Goal: Task Accomplishment & Management: Manage account settings

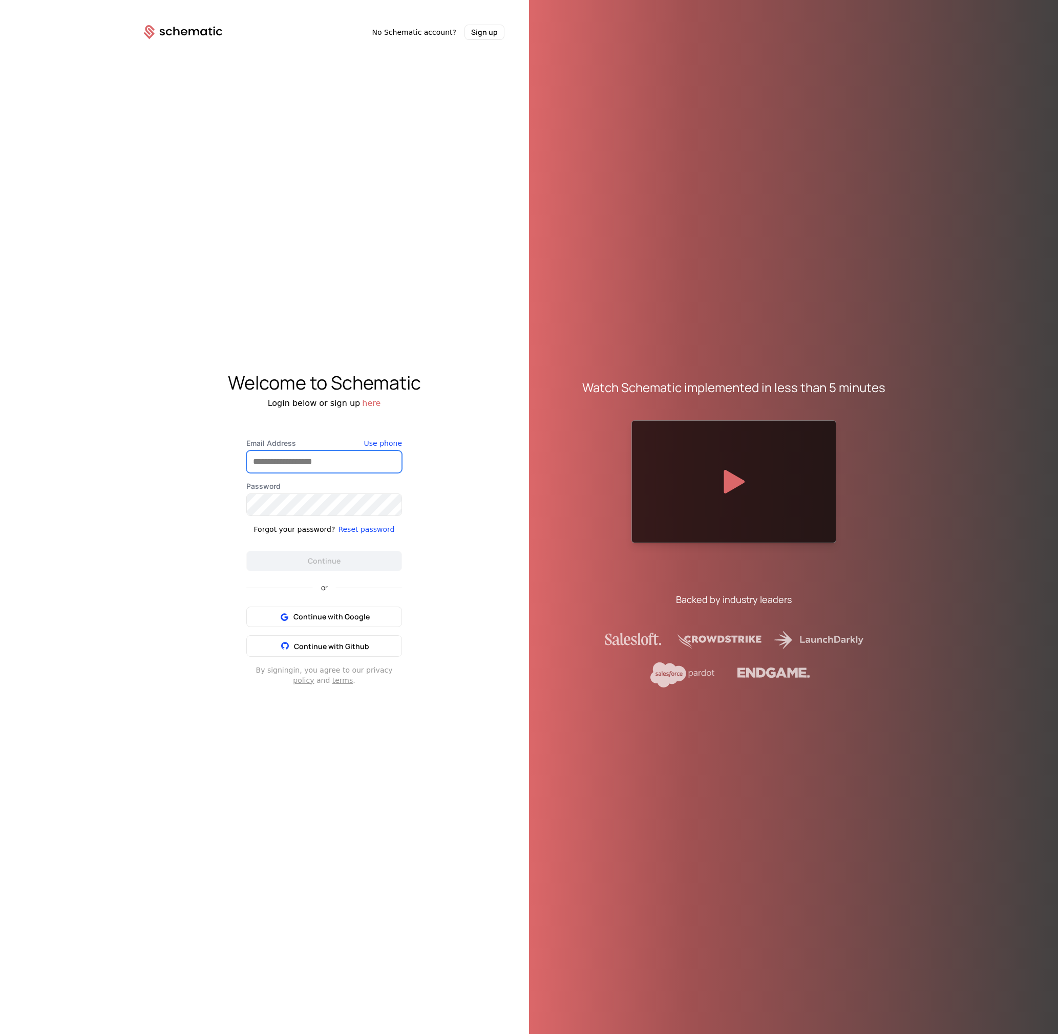
click at [319, 459] on input "Email Address" at bounding box center [324, 462] width 155 height 22
type input "**********"
click at [316, 492] on div "Password" at bounding box center [324, 498] width 156 height 35
click at [335, 458] on input "**********" at bounding box center [324, 462] width 155 height 22
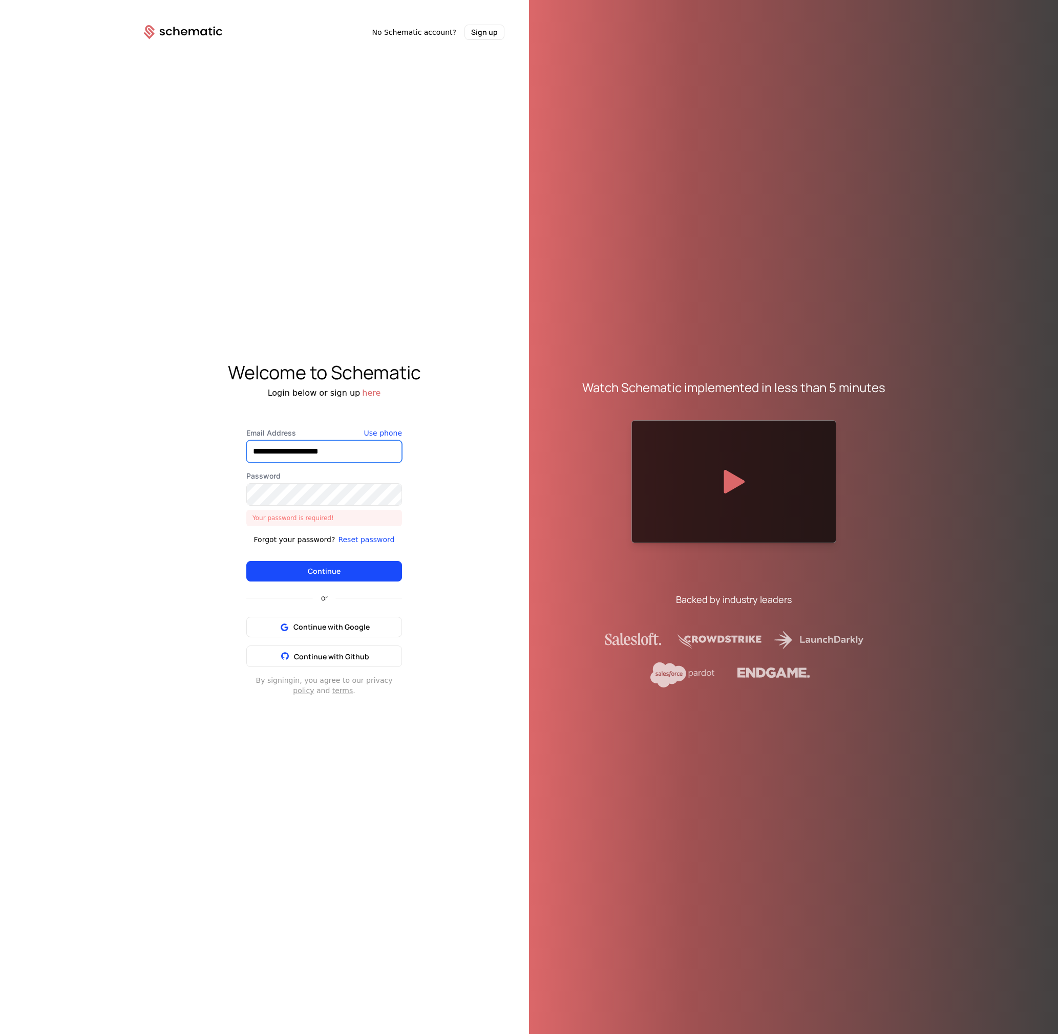
click at [335, 458] on input "**********" at bounding box center [324, 452] width 155 height 22
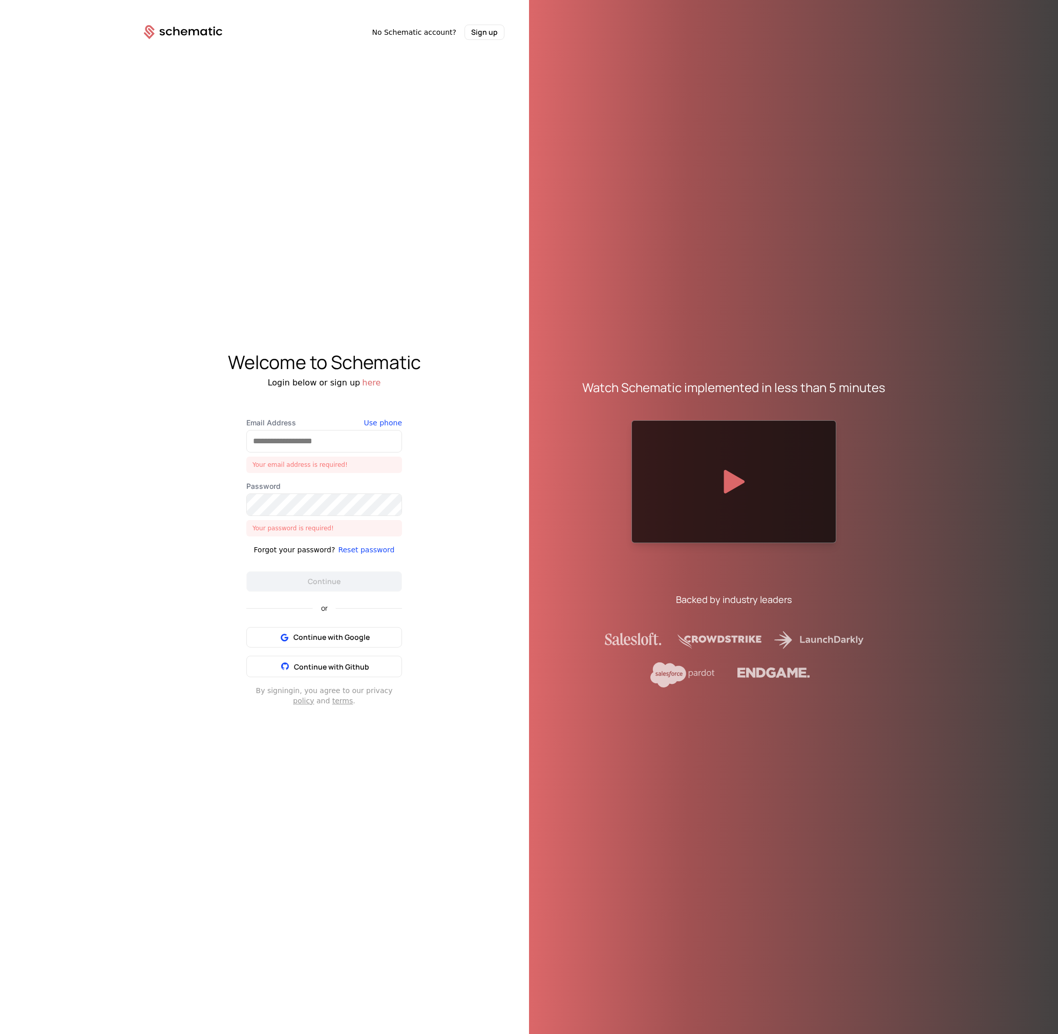
click at [252, 429] on div "Email Address Your email address is required!" at bounding box center [324, 445] width 156 height 55
click at [256, 434] on input "Email Address" at bounding box center [324, 442] width 155 height 22
type input "**********"
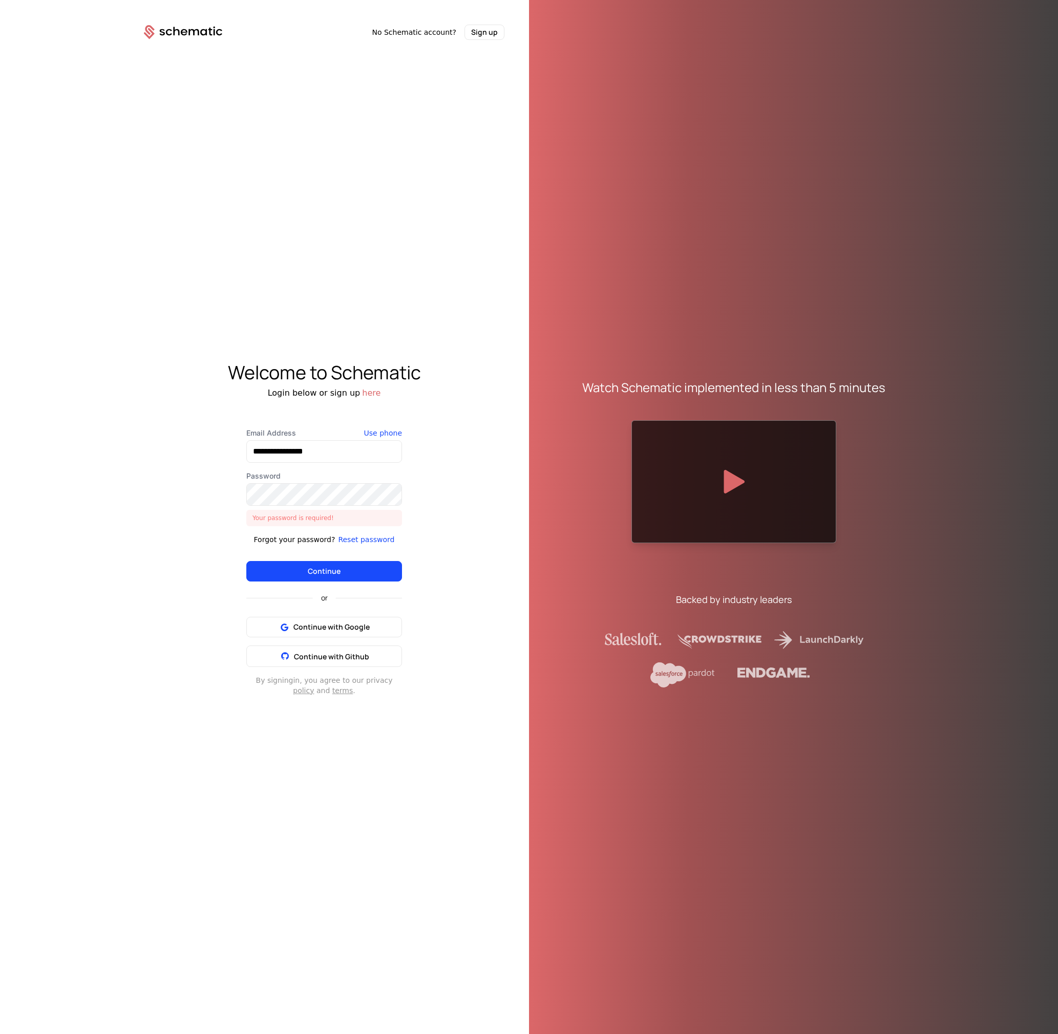
click at [343, 510] on div "Your password is required!" at bounding box center [324, 518] width 156 height 16
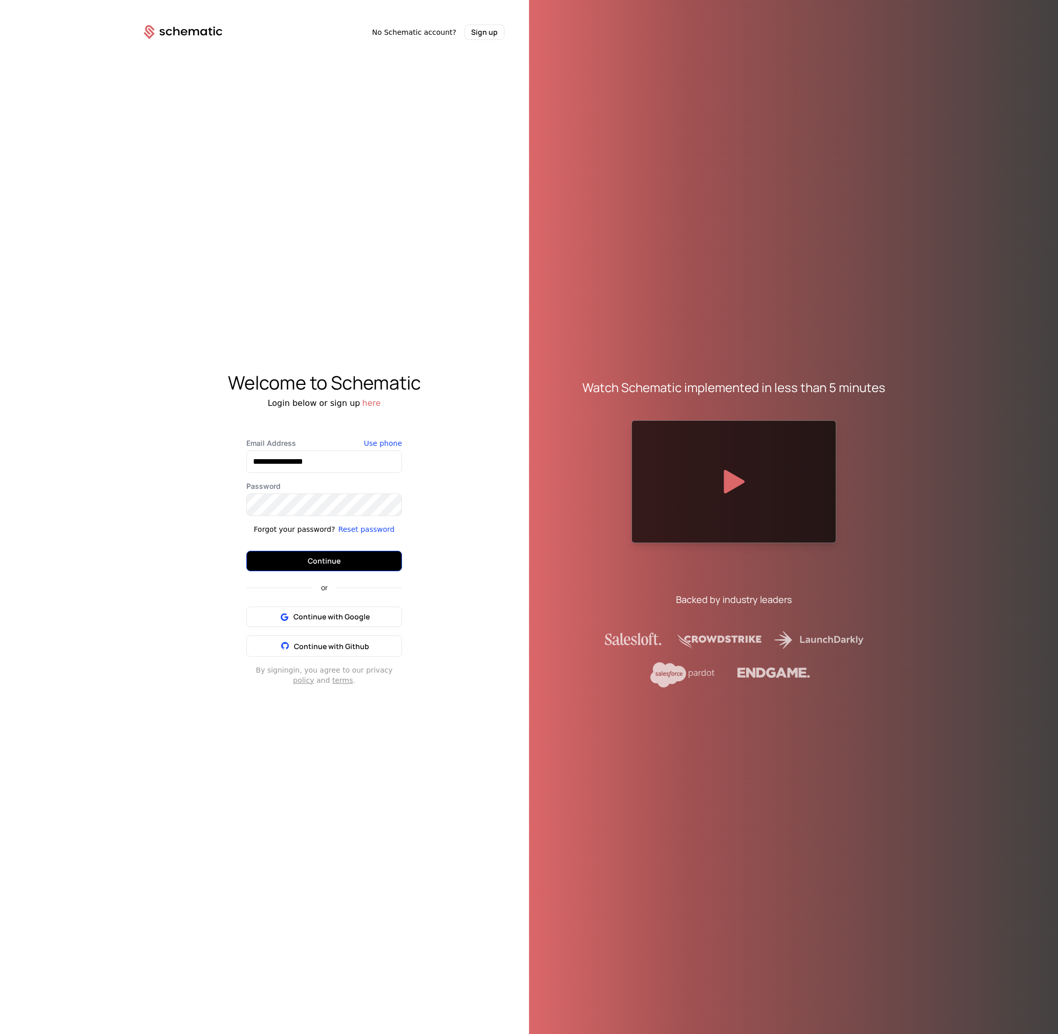
click at [304, 558] on button "Continue" at bounding box center [324, 561] width 156 height 20
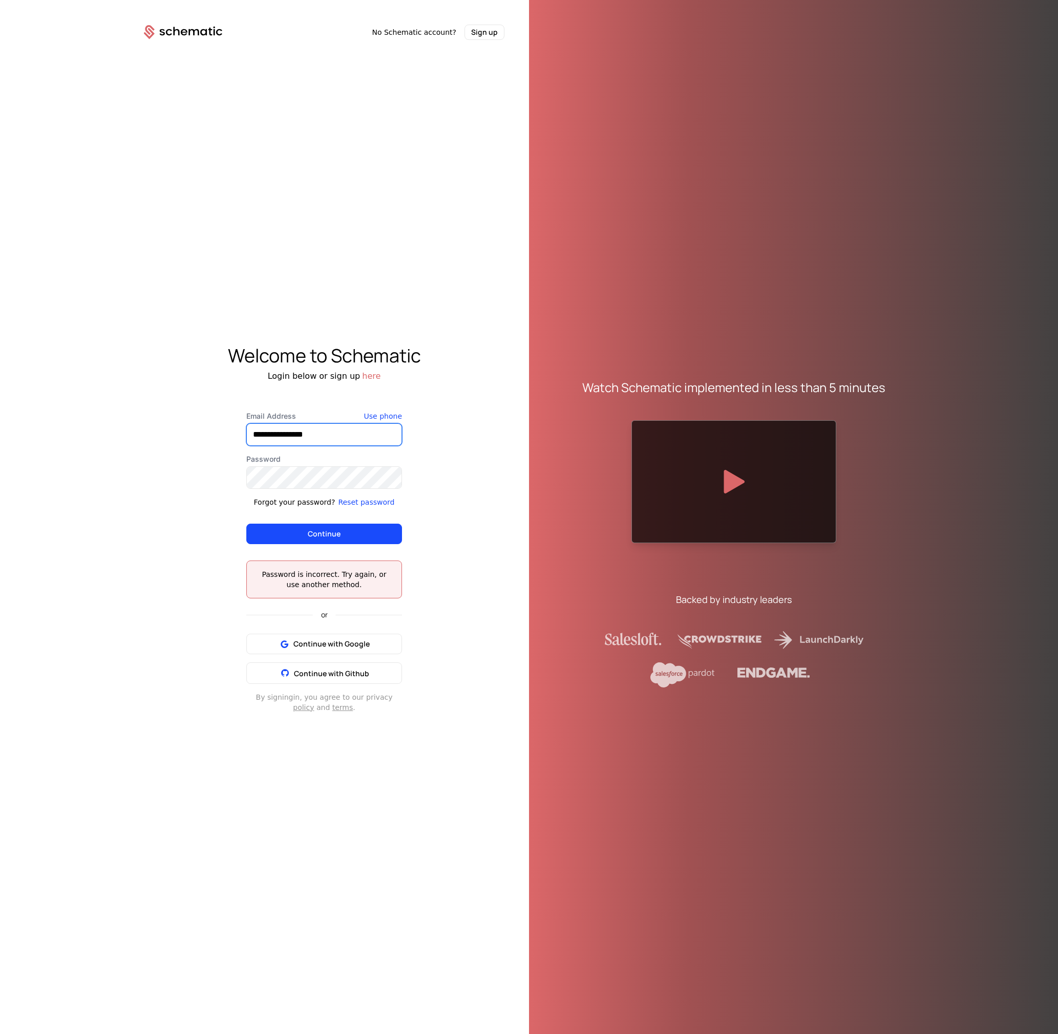
click at [314, 437] on input "**********" at bounding box center [324, 435] width 155 height 22
click at [352, 435] on input "**********" at bounding box center [324, 435] width 155 height 22
click at [321, 536] on button "Continue" at bounding box center [324, 534] width 156 height 20
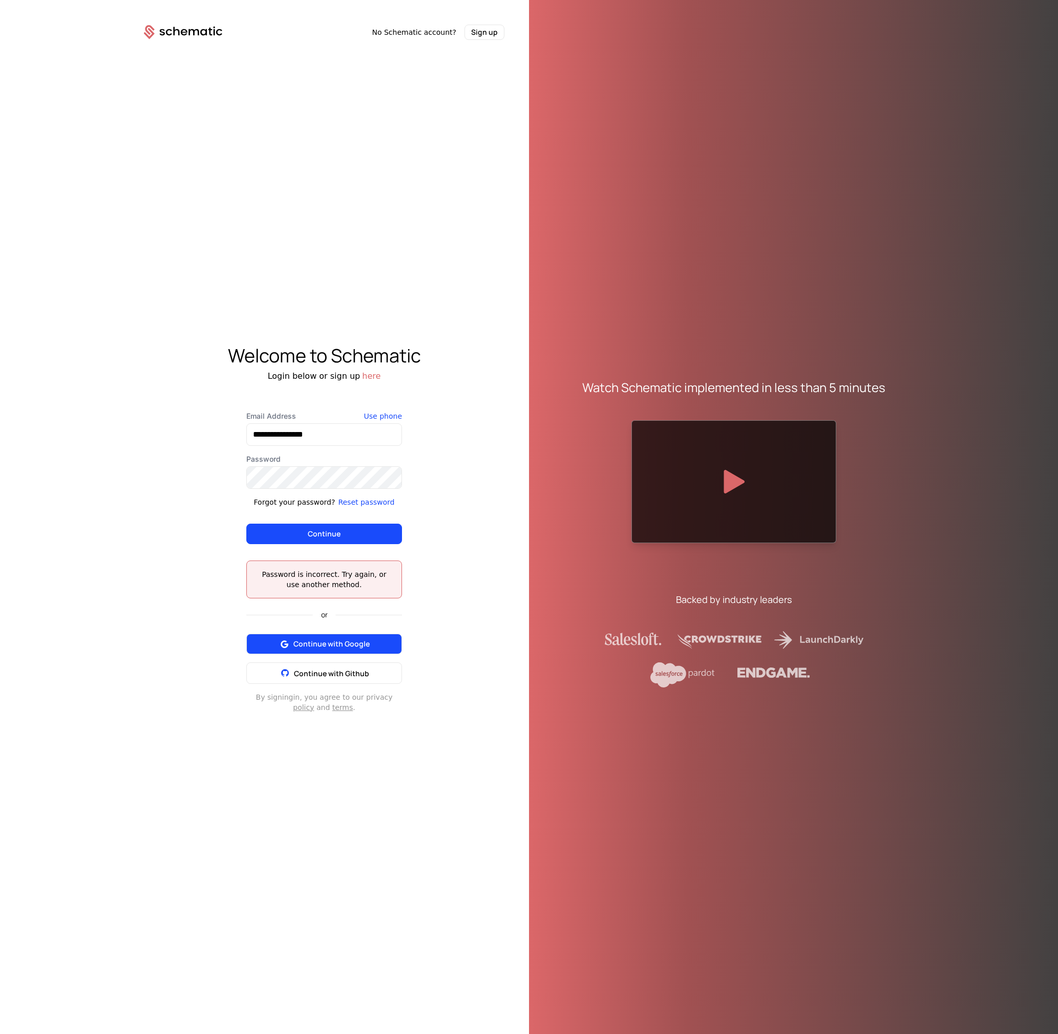
click at [307, 647] on span "Continue with Google" at bounding box center [331, 644] width 76 height 10
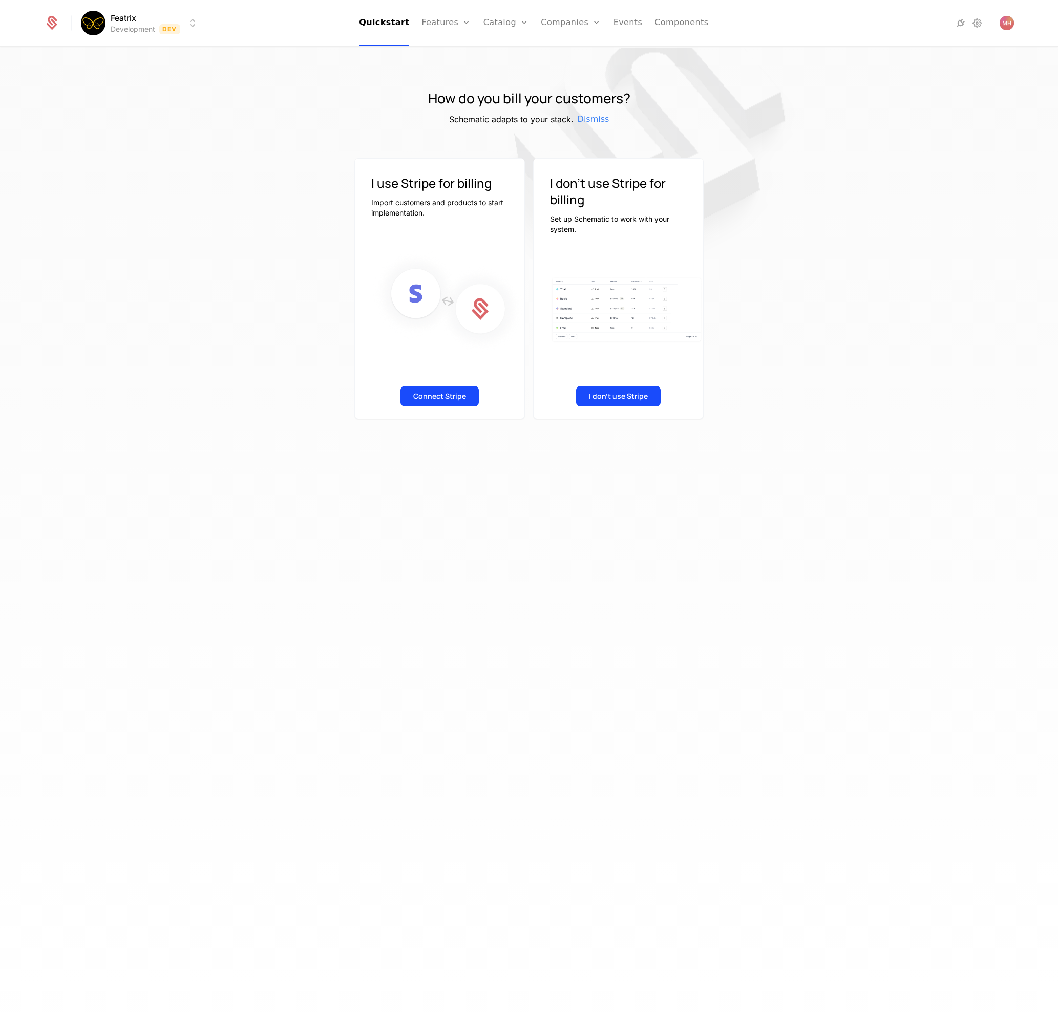
click at [515, 145] on img at bounding box center [652, 148] width 512 height 512
click at [395, 21] on link "Quickstart" at bounding box center [384, 23] width 50 height 46
click at [1055, 536] on div "How do you bill your customers? Schematic adapts to your stack. Dismiss I use S…" at bounding box center [529, 544] width 1058 height 993
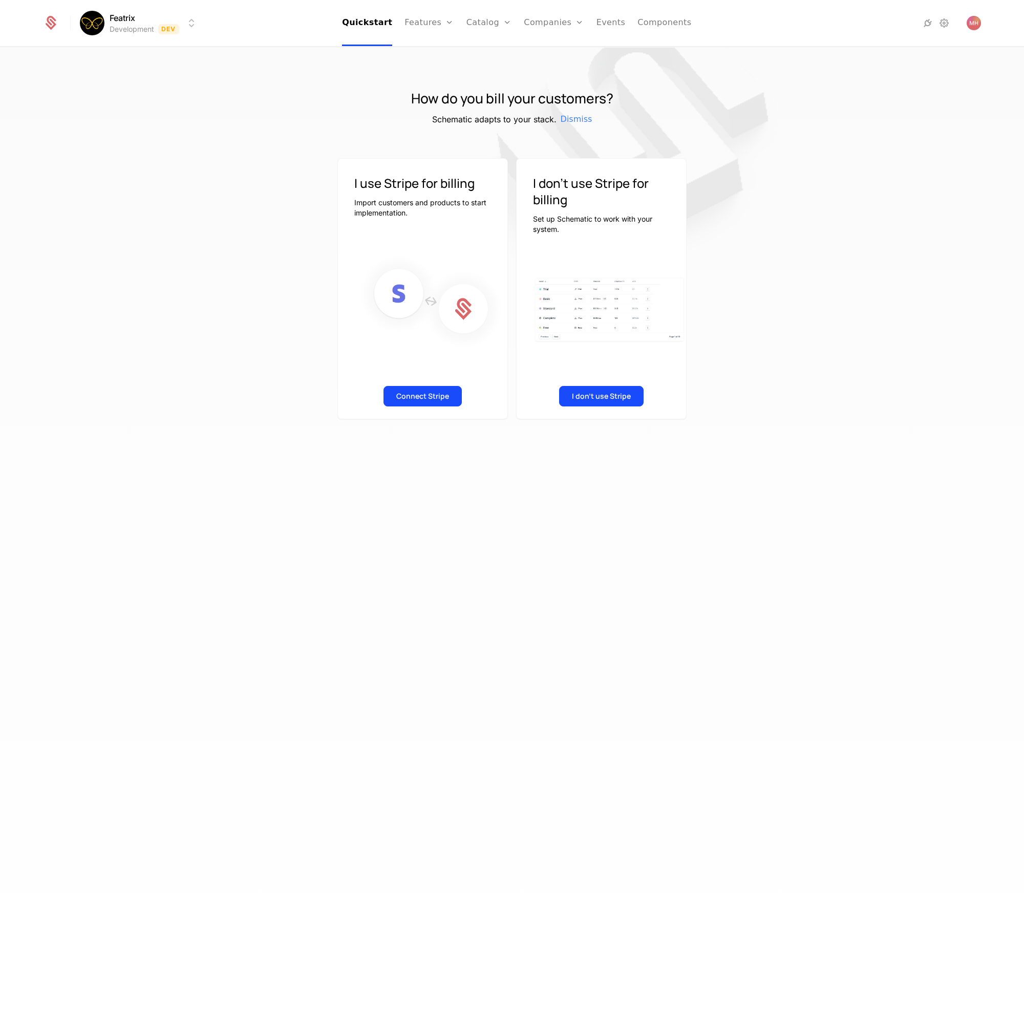
click at [904, 409] on div "How do you bill your customers? Schematic adapts to your stack. Dismiss I use S…" at bounding box center [512, 544] width 1024 height 993
click at [597, 391] on button "I don't use Stripe" at bounding box center [601, 396] width 84 height 20
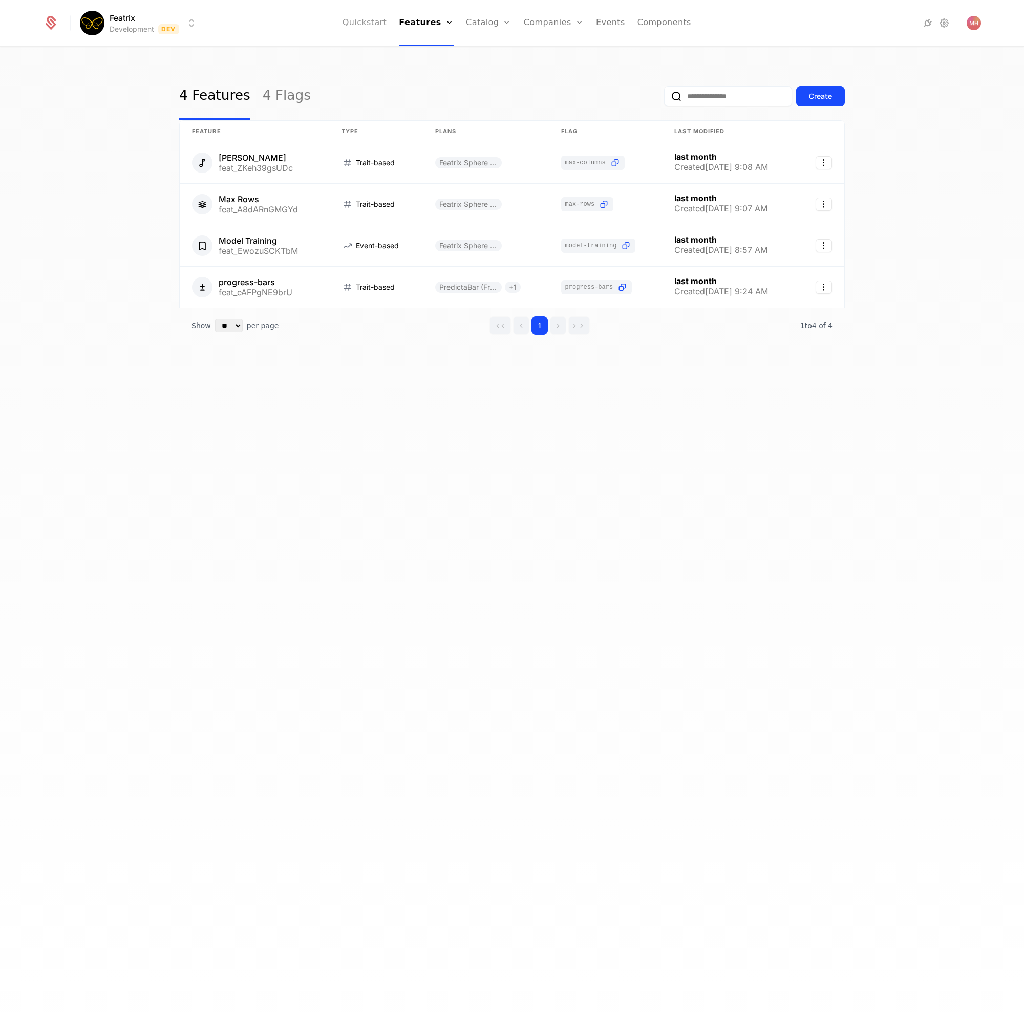
click at [368, 27] on link "Quickstart" at bounding box center [365, 23] width 45 height 46
click at [441, 24] on link "Features" at bounding box center [426, 23] width 55 height 46
click at [438, 52] on link "Features" at bounding box center [434, 56] width 47 height 12
click at [495, 17] on link "Catalog" at bounding box center [489, 23] width 46 height 46
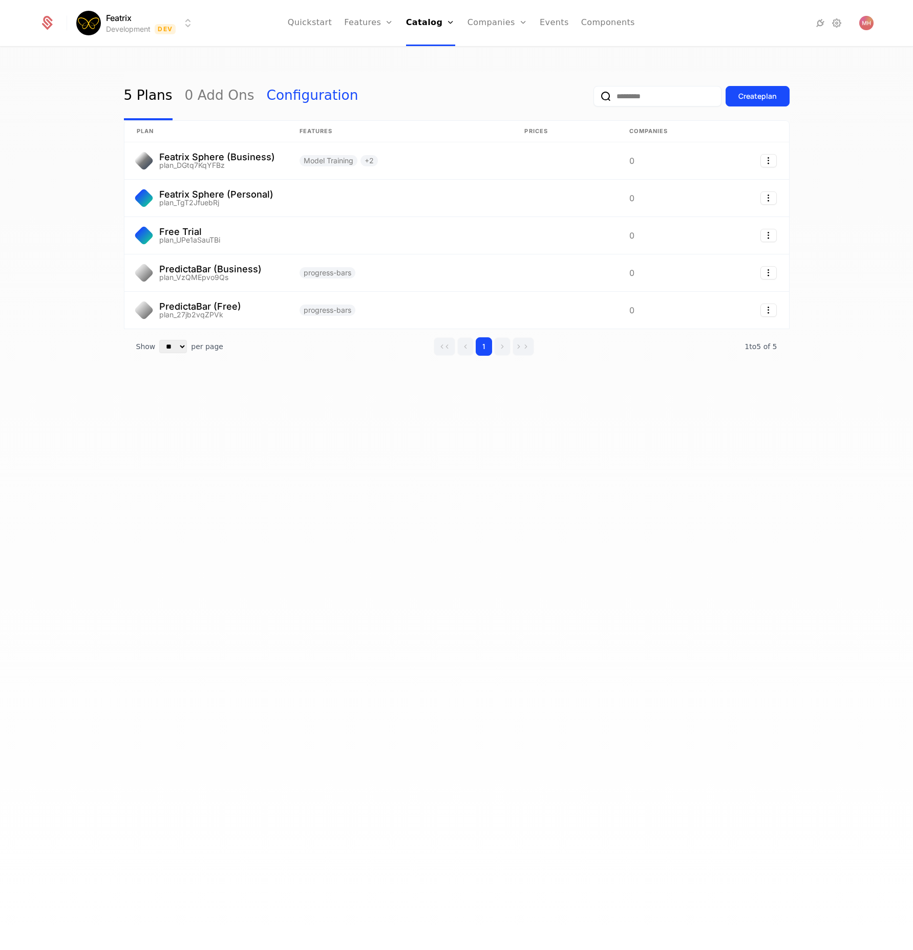
click at [295, 75] on link "Configuration" at bounding box center [313, 96] width 92 height 48
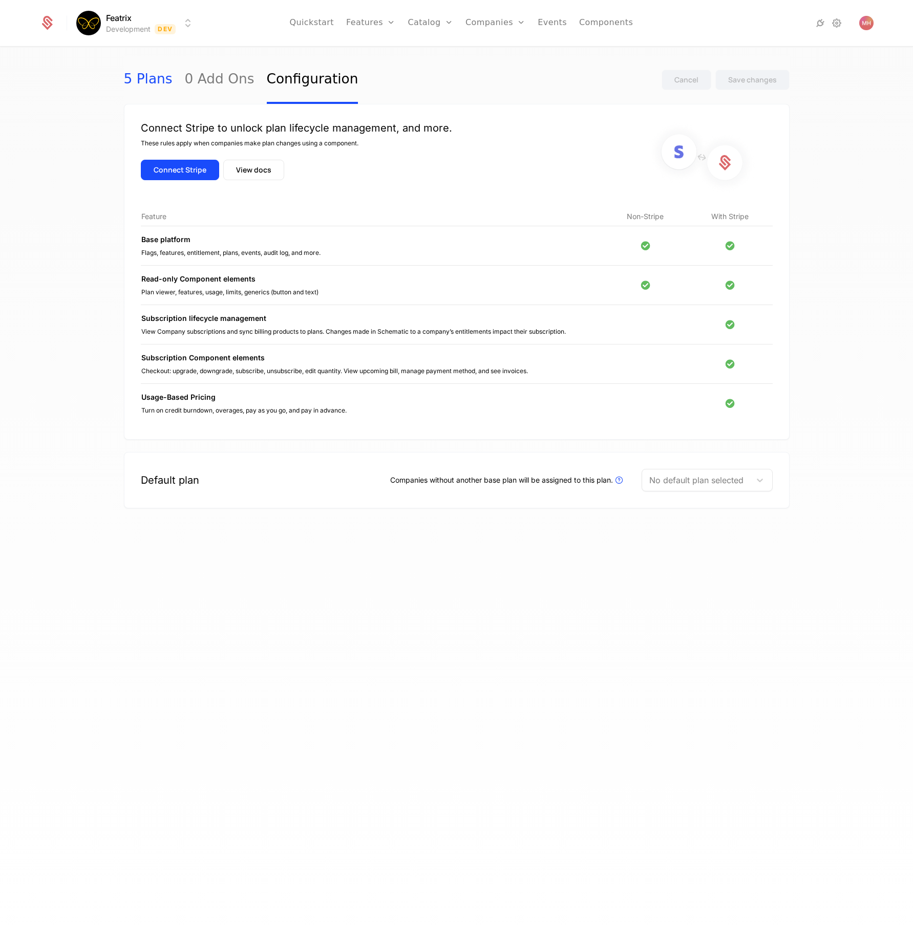
click at [135, 79] on link "5 Plans" at bounding box center [148, 80] width 49 height 48
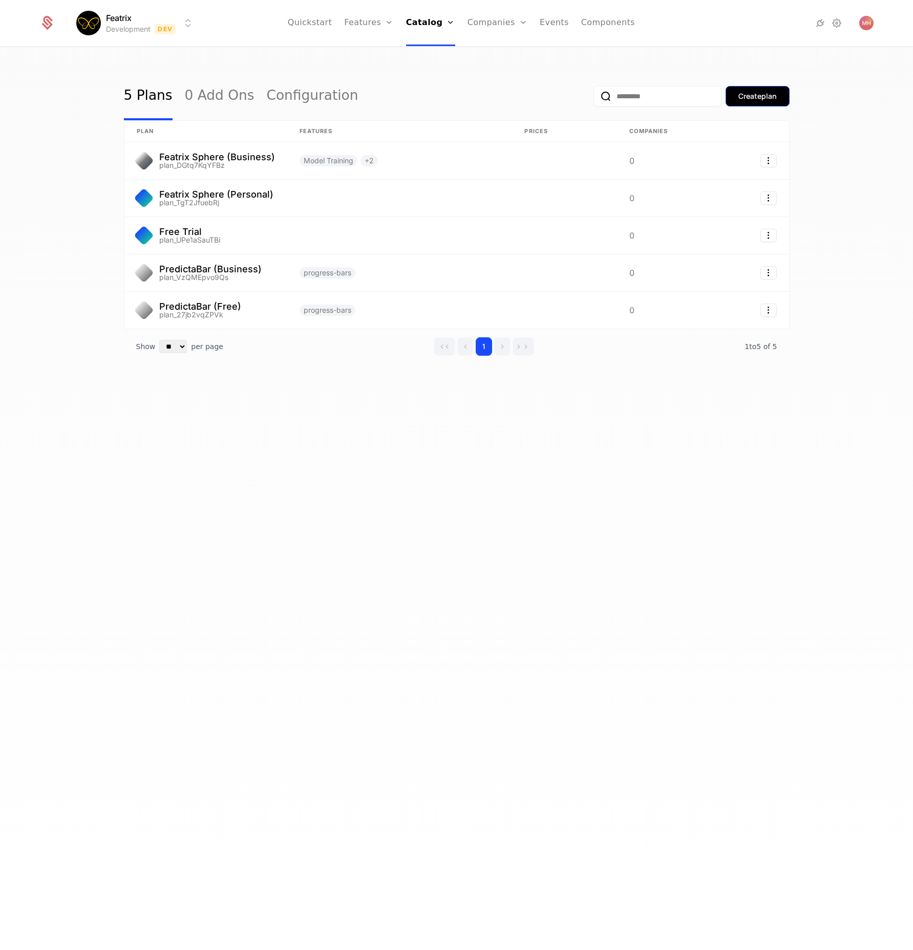
click at [774, 92] on div "Create plan" at bounding box center [757, 96] width 38 height 10
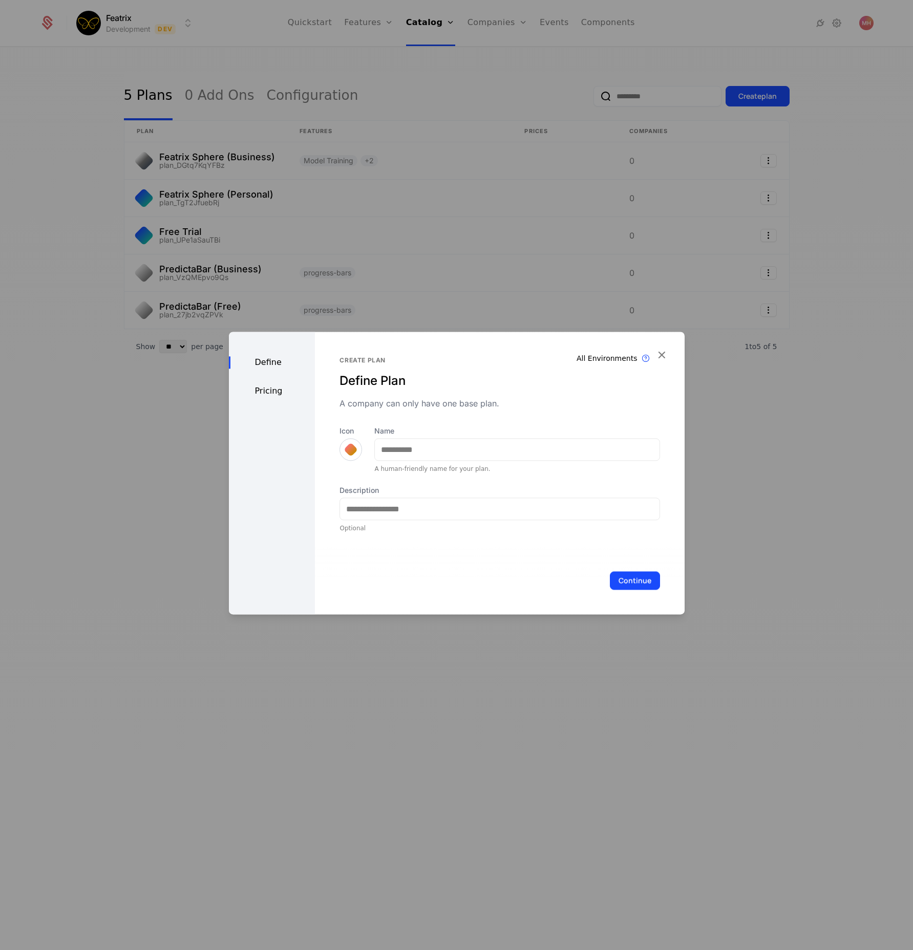
click at [503, 325] on div at bounding box center [456, 475] width 913 height 950
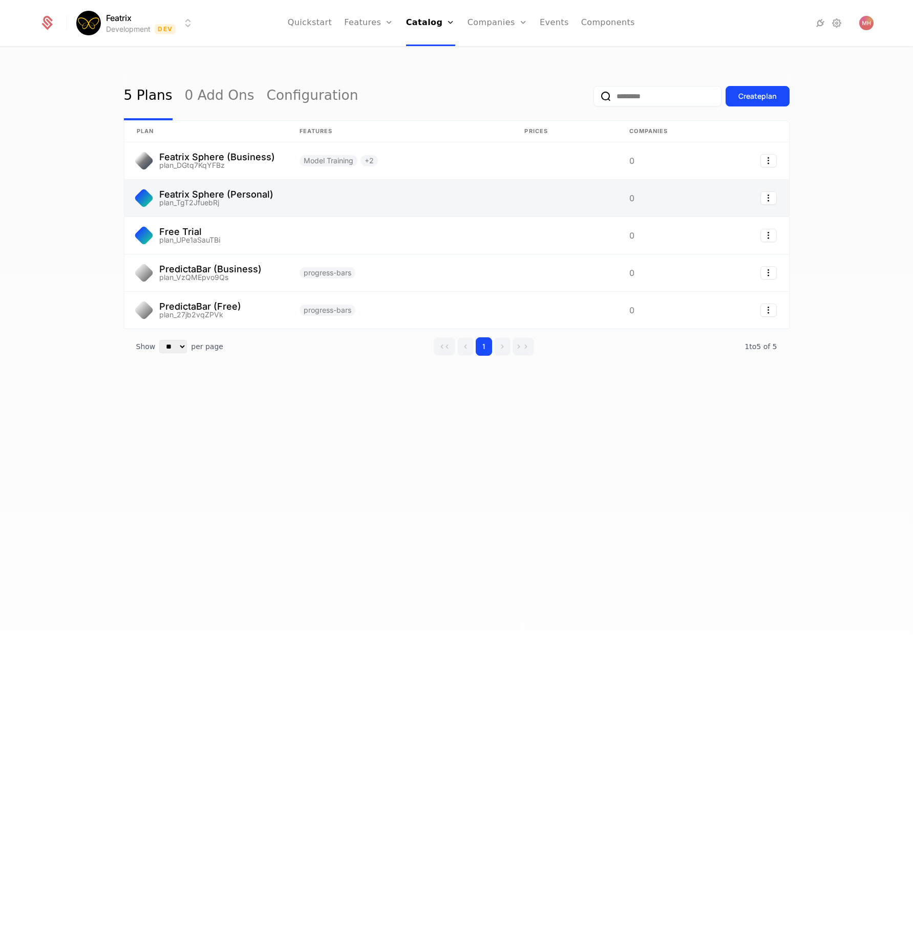
click at [270, 181] on link at bounding box center [205, 198] width 163 height 37
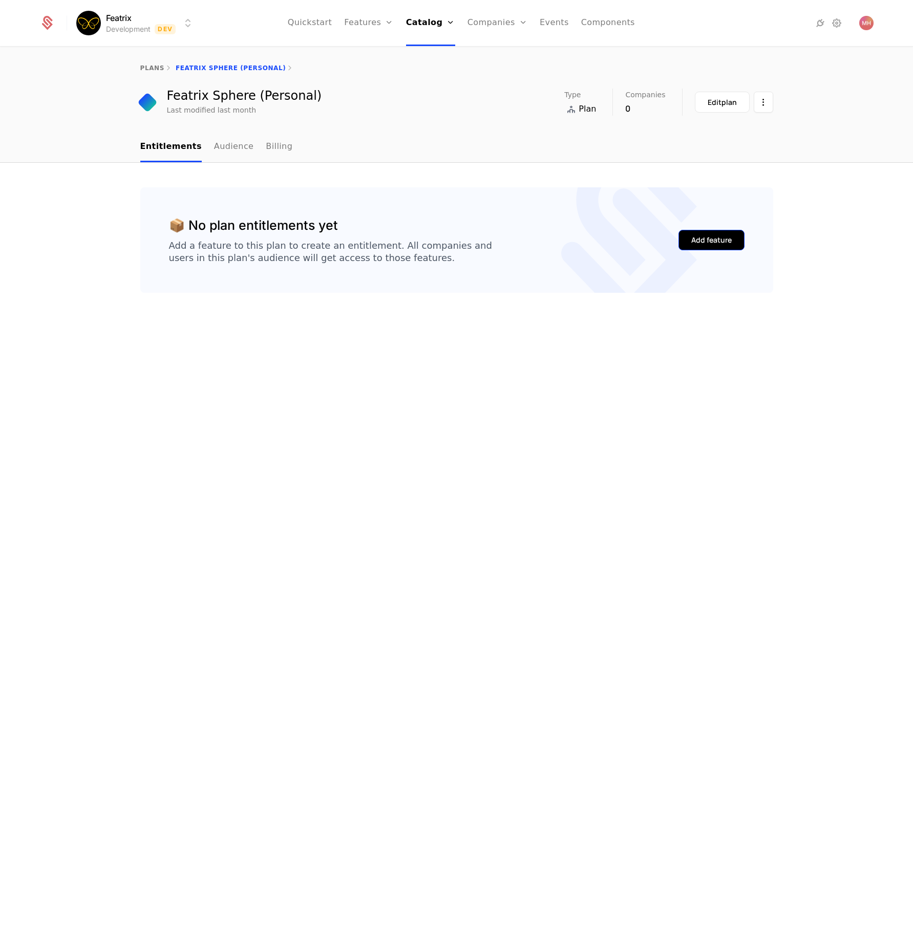
click at [718, 247] on button "Add feature" at bounding box center [711, 240] width 66 height 20
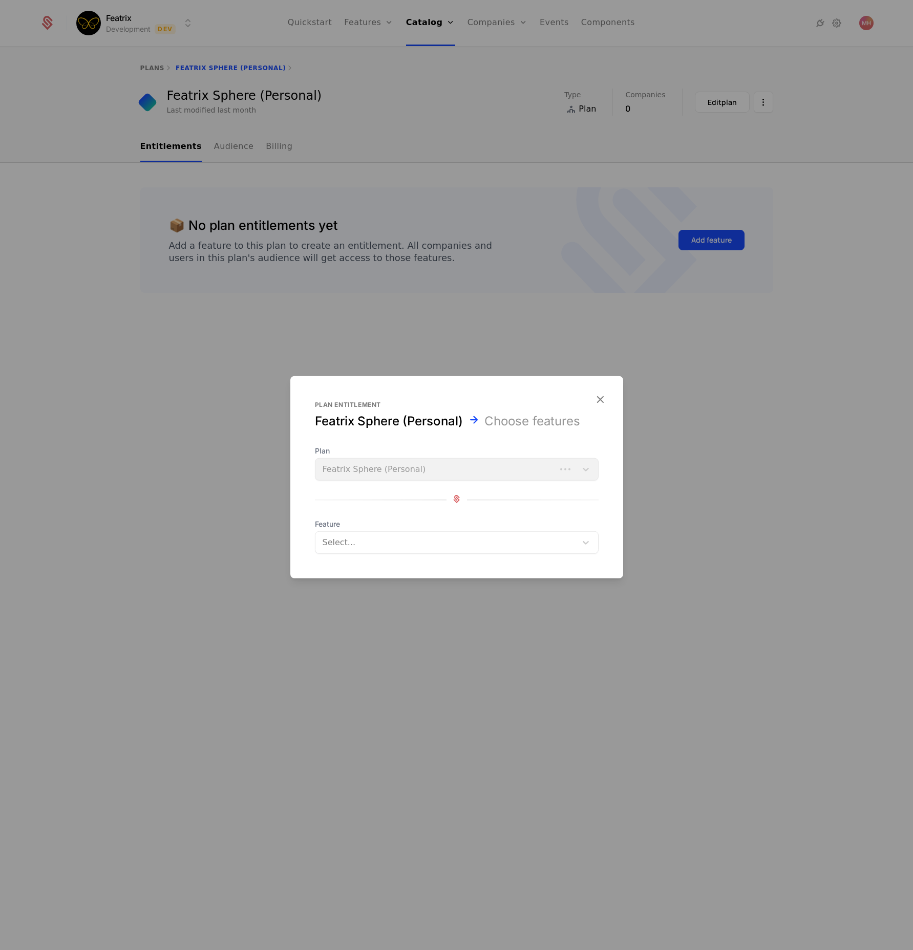
click at [293, 623] on div at bounding box center [456, 475] width 913 height 950
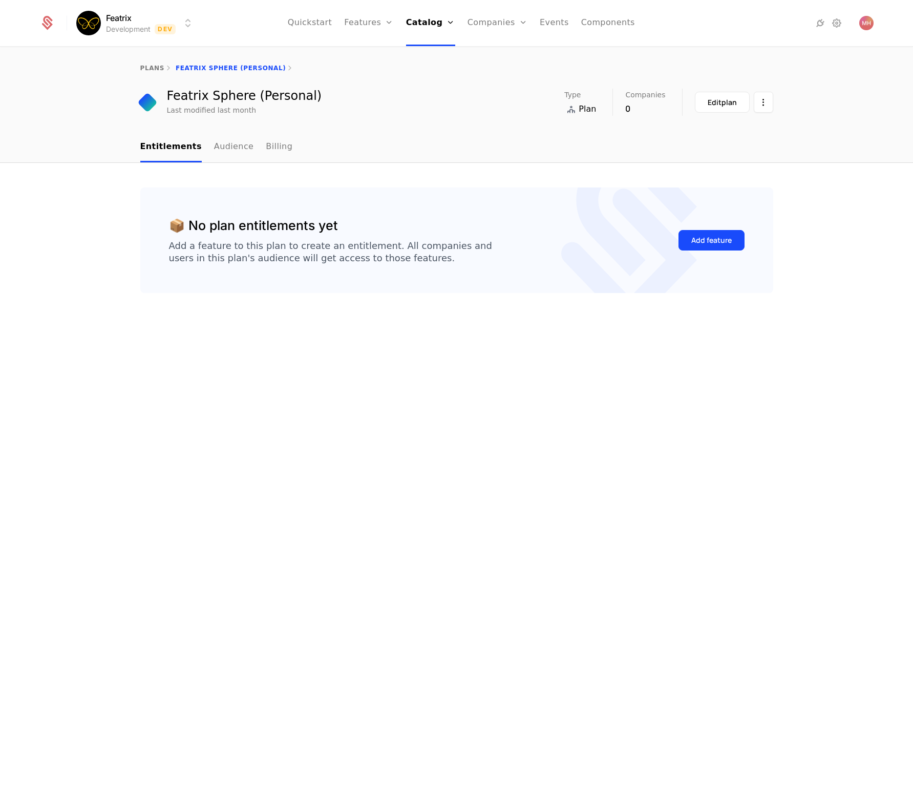
click at [568, 228] on div "📦 No plan entitlements yet Add a feature to this plan to create an entitlement.…" at bounding box center [457, 240] width 576 height 48
click at [230, 145] on link "Audience" at bounding box center [234, 147] width 40 height 30
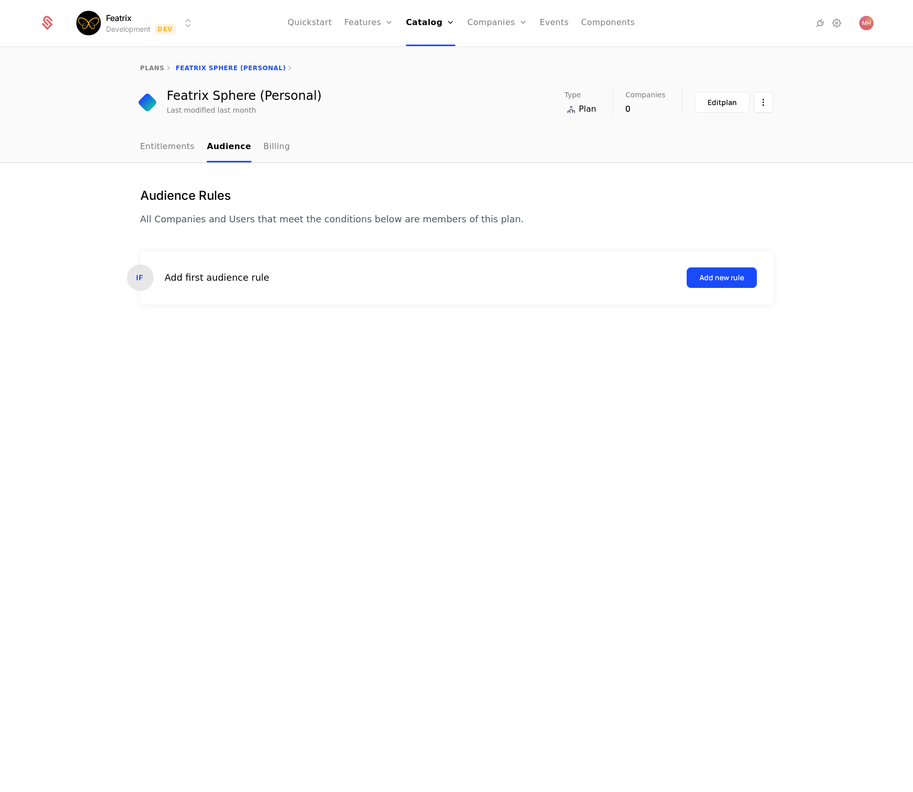
click at [156, 58] on div "plans Featrix Sphere (Personal)" at bounding box center [456, 68] width 913 height 41
click at [147, 71] on link "plans" at bounding box center [152, 68] width 24 height 7
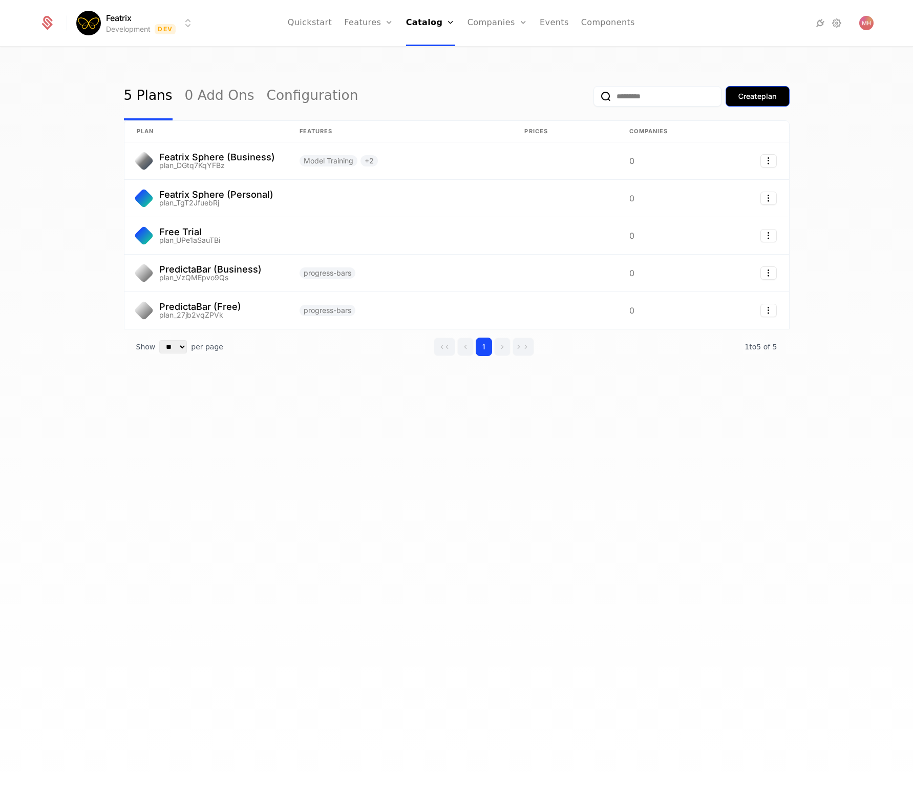
click at [760, 96] on div "Create plan" at bounding box center [757, 96] width 38 height 10
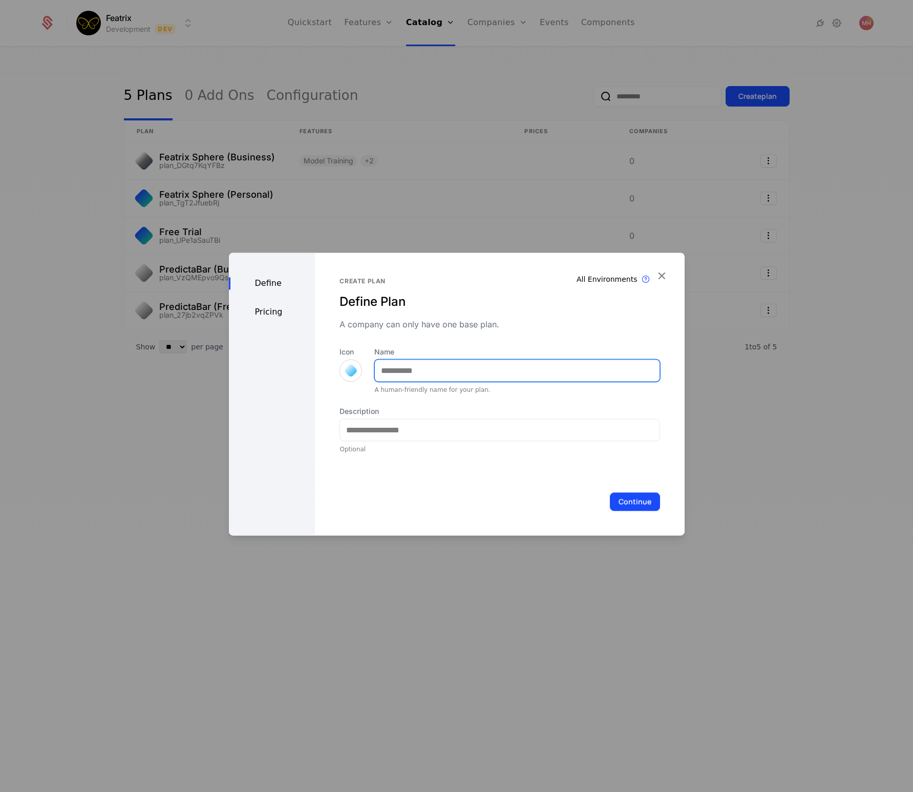
click at [420, 365] on input "Name" at bounding box center [517, 370] width 284 height 22
type input "**********"
click at [628, 505] on button "Continue" at bounding box center [635, 501] width 50 height 18
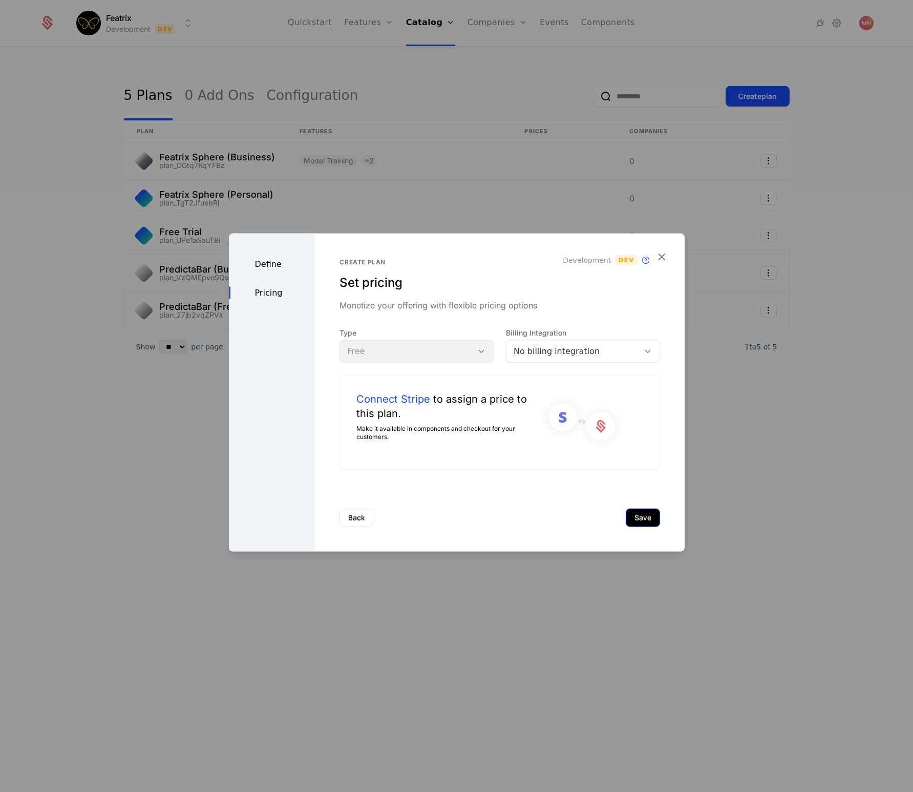
click at [636, 516] on button "Save" at bounding box center [643, 517] width 34 height 18
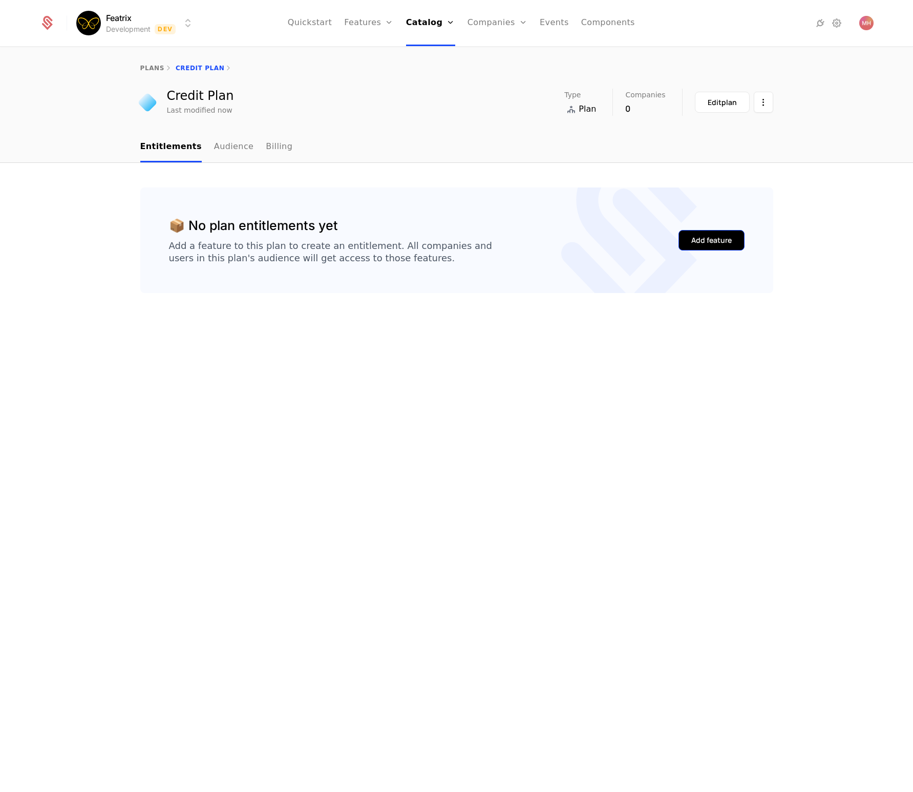
click at [733, 240] on button "Add feature" at bounding box center [711, 240] width 66 height 20
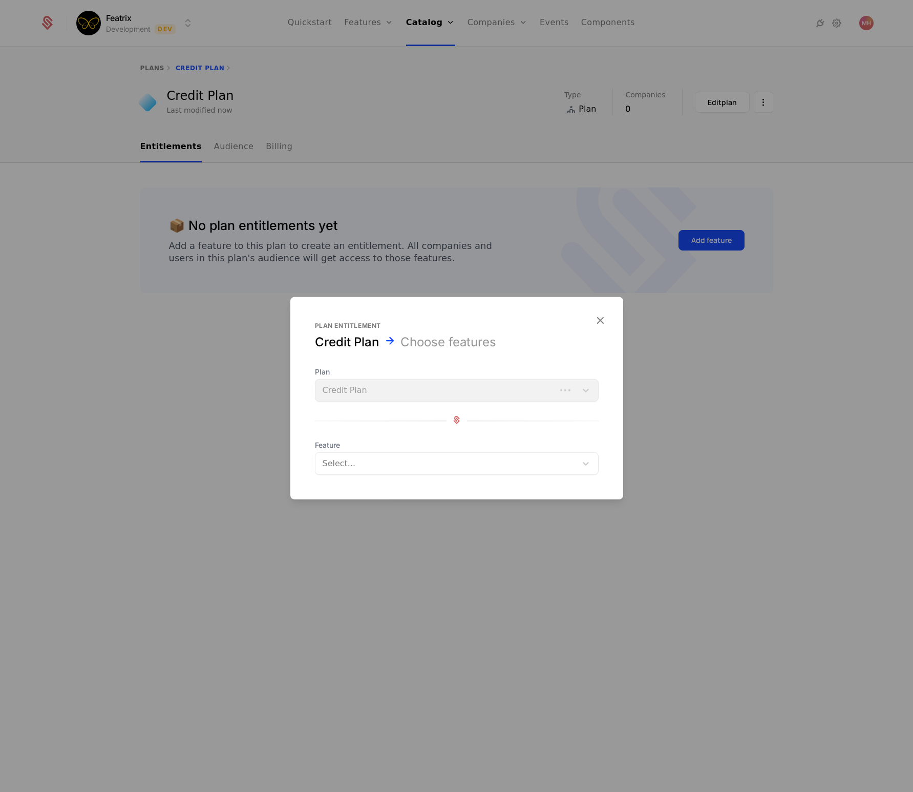
click at [374, 389] on div "Plan Credit Plan" at bounding box center [457, 384] width 284 height 35
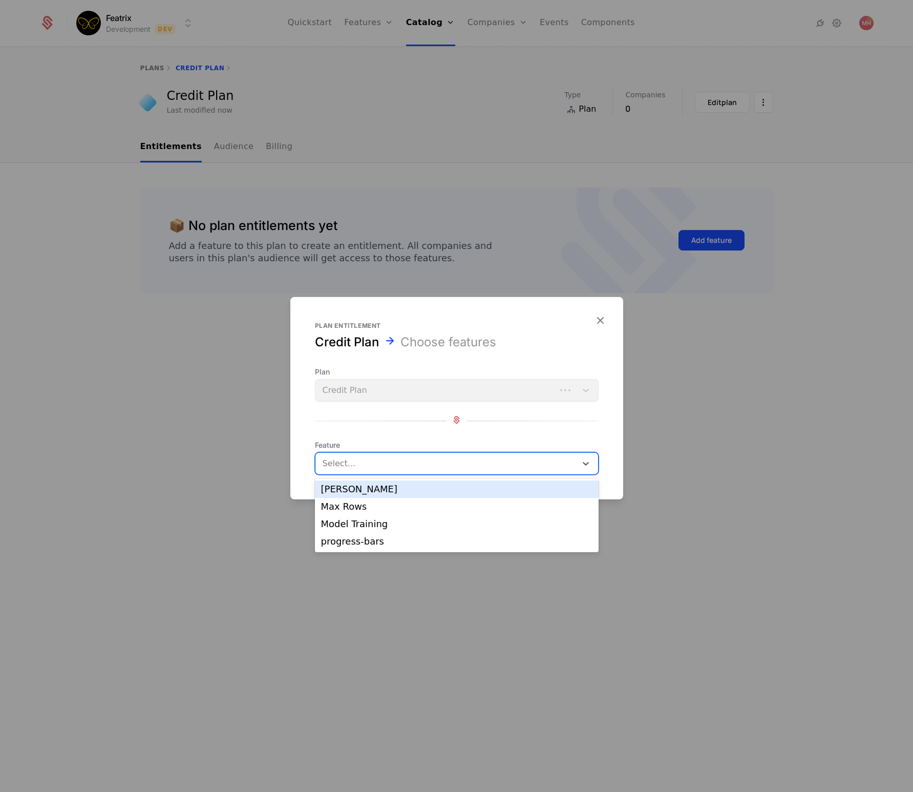
click at [371, 466] on div at bounding box center [447, 463] width 247 height 14
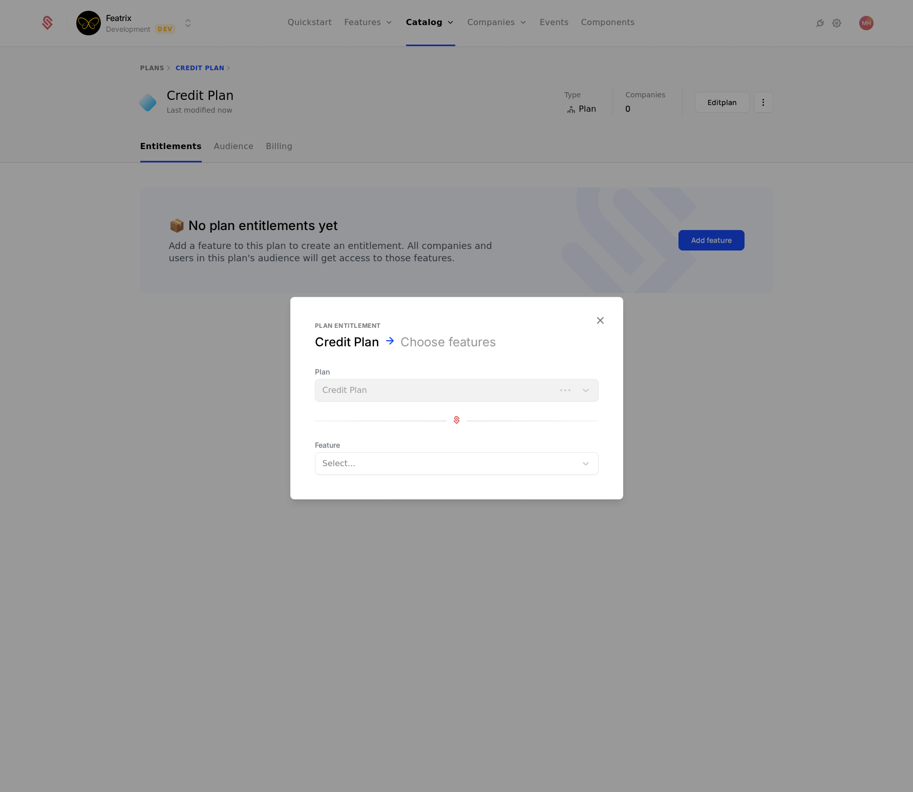
click at [206, 306] on div at bounding box center [456, 396] width 913 height 792
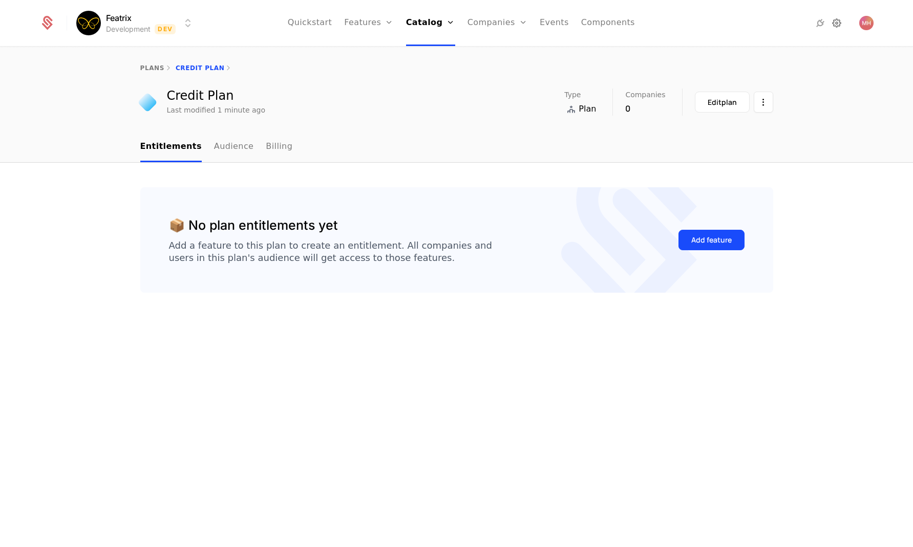
click at [836, 25] on icon at bounding box center [837, 23] width 12 height 12
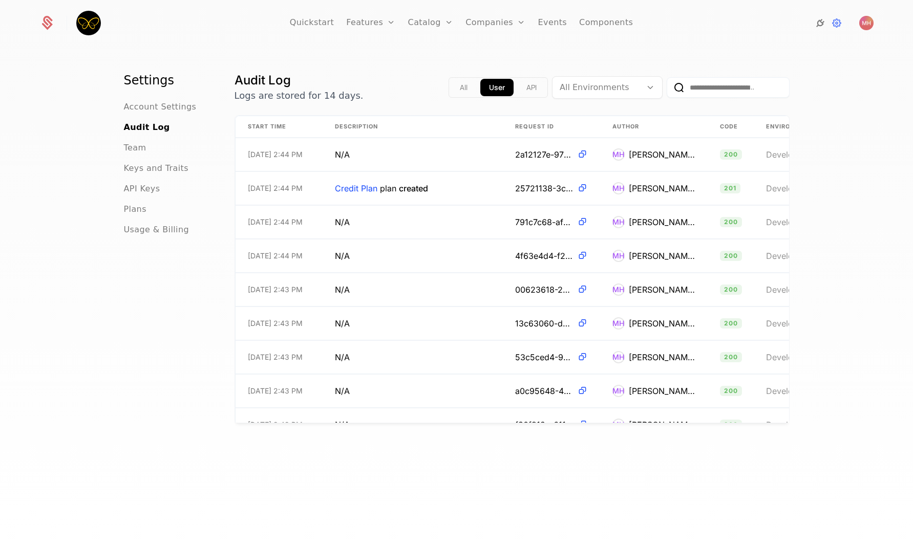
click at [816, 28] on icon at bounding box center [820, 23] width 12 height 12
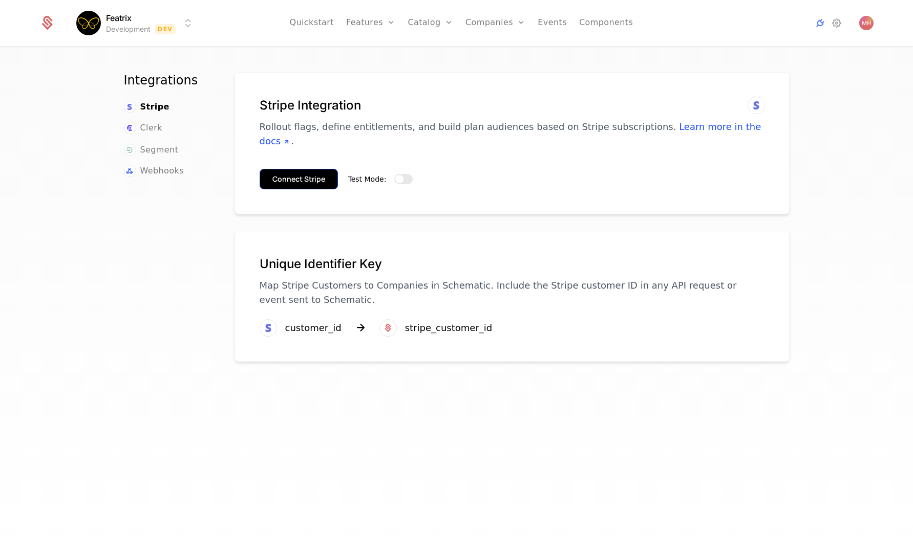
click at [302, 169] on button "Connect Stripe" at bounding box center [299, 179] width 78 height 20
click at [402, 174] on button "Test Mode:" at bounding box center [403, 179] width 18 height 10
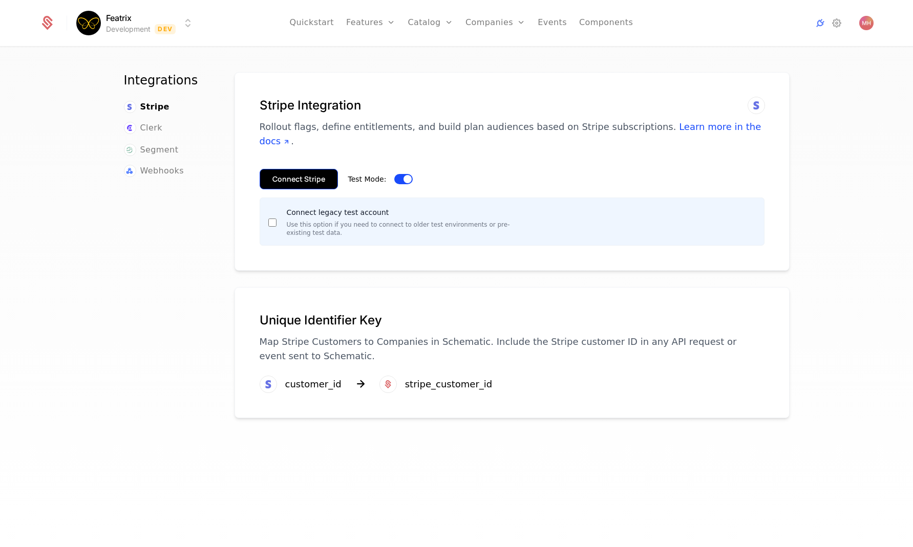
click at [306, 169] on button "Connect Stripe" at bounding box center [299, 179] width 78 height 20
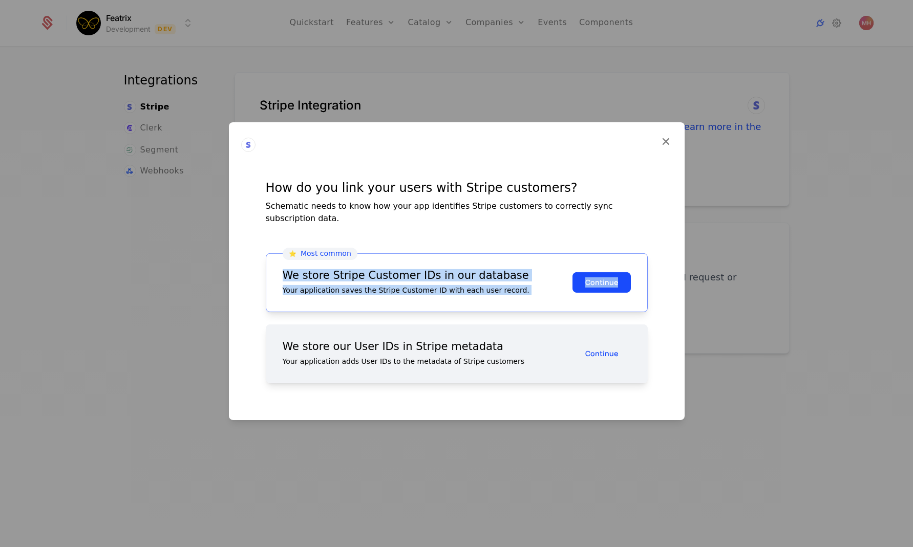
drag, startPoint x: 278, startPoint y: 227, endPoint x: 627, endPoint y: 311, distance: 359.3
click at [627, 311] on div "How do you link your users with Stripe customers? Schematic needs to know how y…" at bounding box center [456, 270] width 407 height 249
click at [474, 277] on div "We store Stripe Customer IDs in our database Your application saves the Stripe …" at bounding box center [428, 282] width 290 height 25
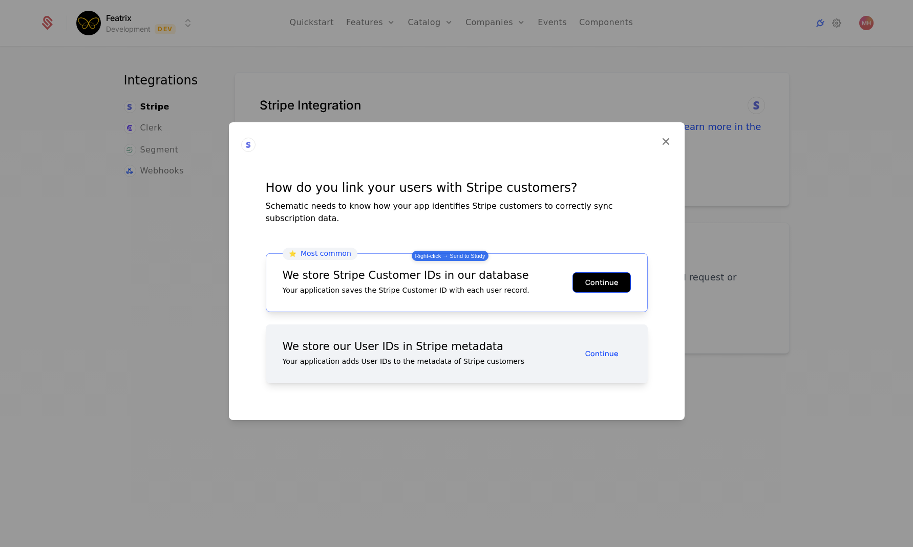
click at [607, 282] on button "Continue" at bounding box center [601, 282] width 58 height 20
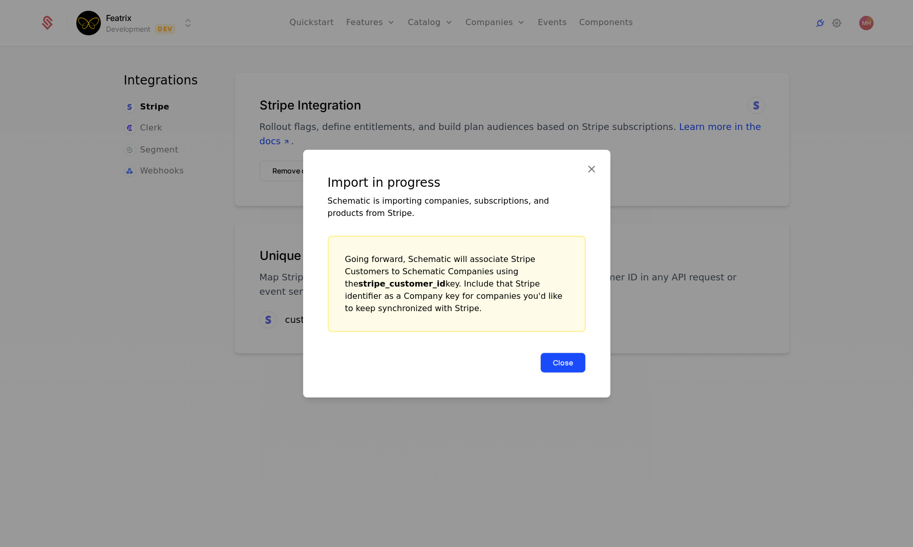
click at [566, 358] on button "Close" at bounding box center [563, 362] width 46 height 20
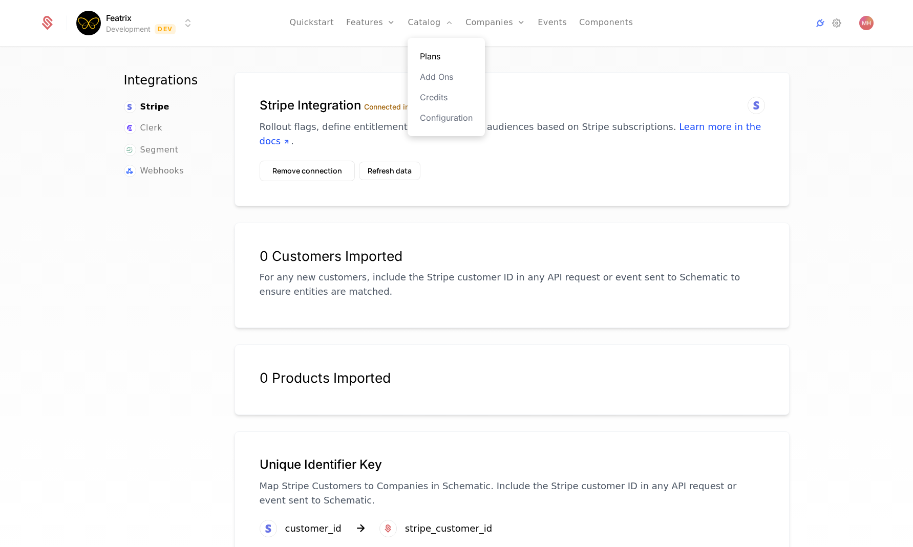
click at [433, 57] on link "Plans" at bounding box center [446, 56] width 53 height 12
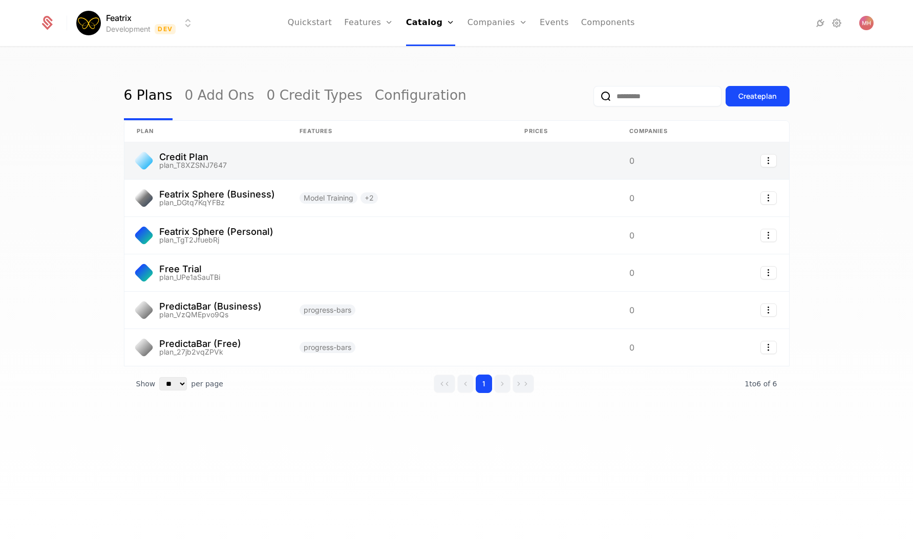
click at [211, 157] on link at bounding box center [205, 160] width 163 height 37
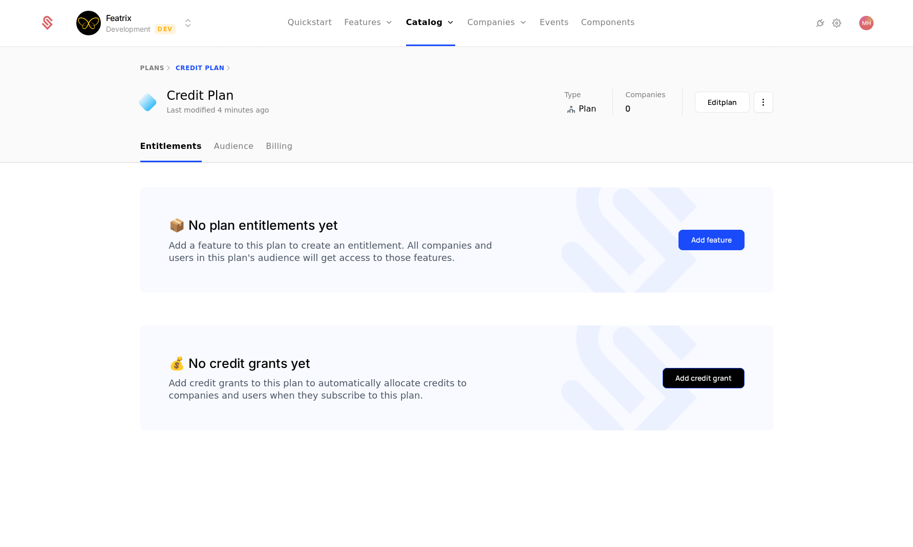
click at [688, 382] on div "Add credit grant" at bounding box center [703, 378] width 56 height 10
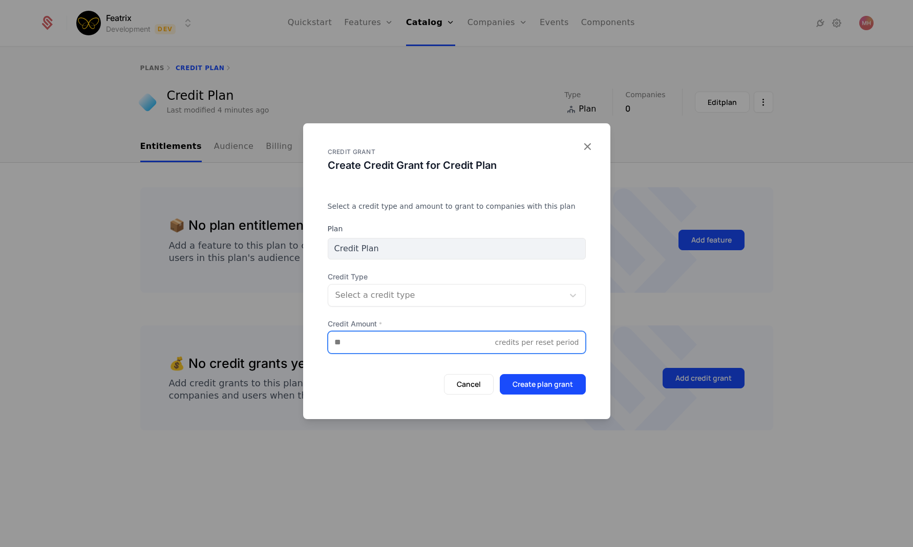
click at [423, 345] on input "Credit Amount *" at bounding box center [411, 343] width 167 height 22
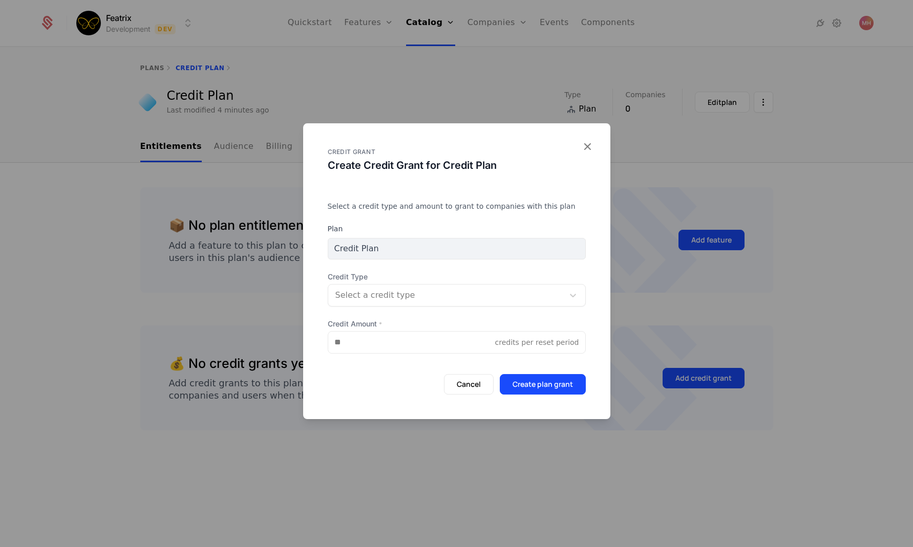
click at [408, 289] on div at bounding box center [445, 295] width 221 height 14
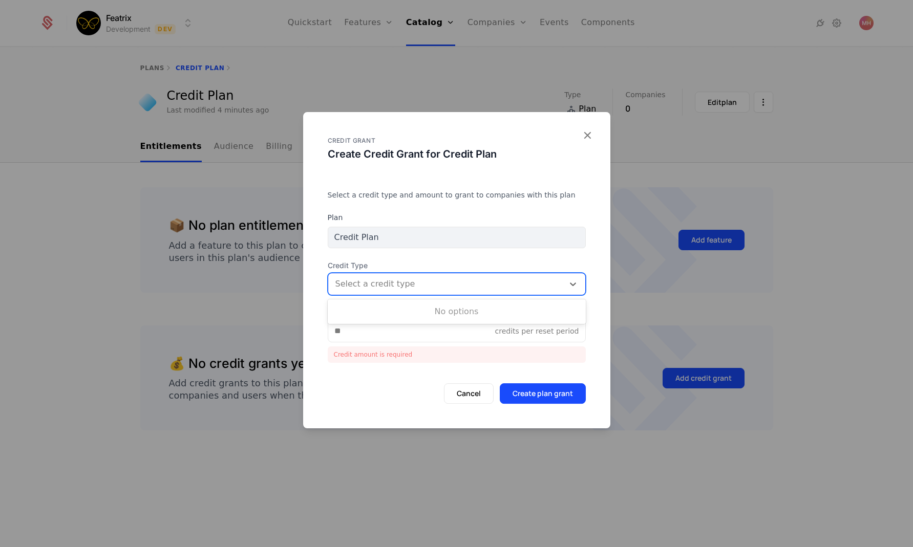
click at [451, 309] on div "No options" at bounding box center [457, 312] width 258 height 20
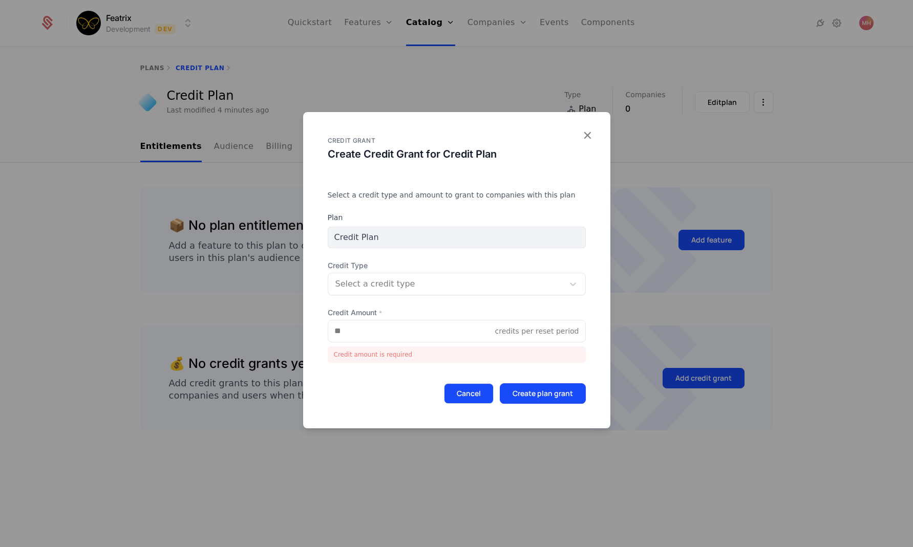
click at [481, 392] on button "Cancel" at bounding box center [469, 394] width 50 height 20
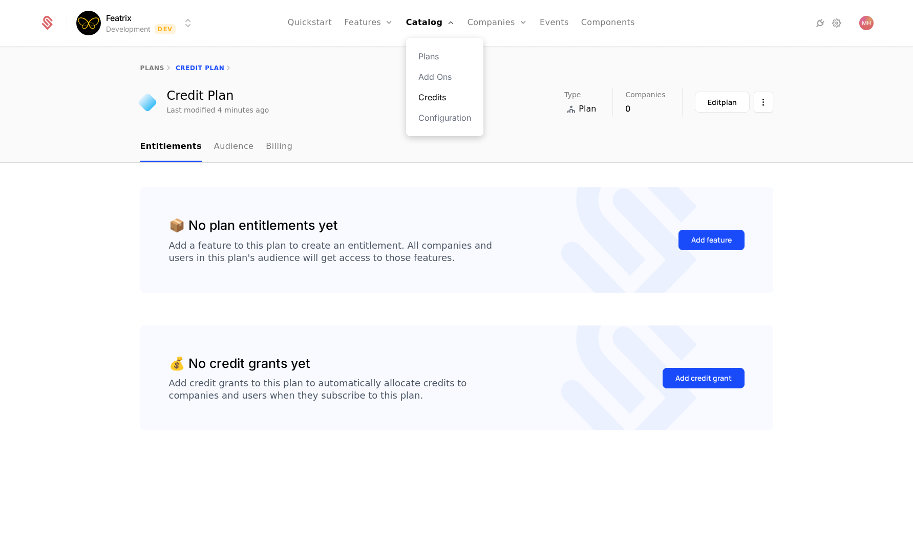
click at [447, 101] on link "Credits" at bounding box center [444, 97] width 53 height 12
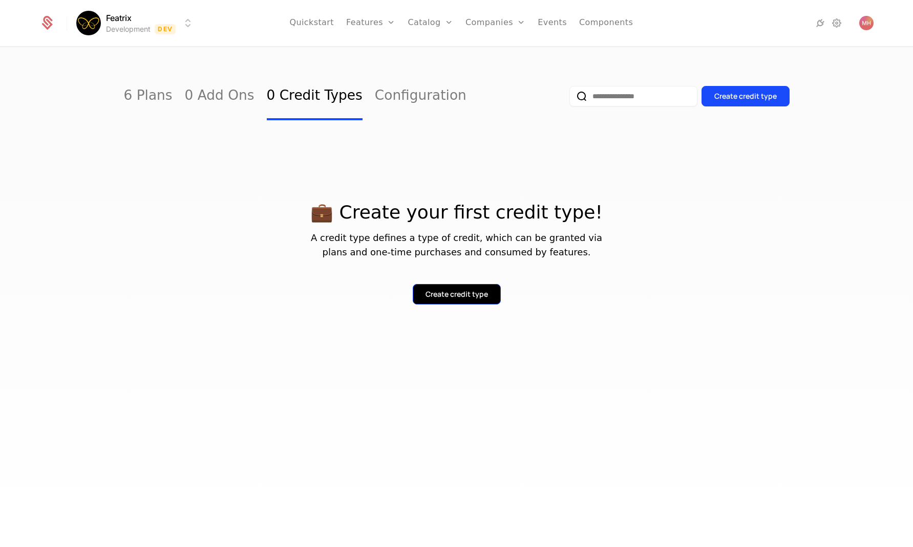
click at [472, 299] on div "Create credit type" at bounding box center [457, 294] width 62 height 10
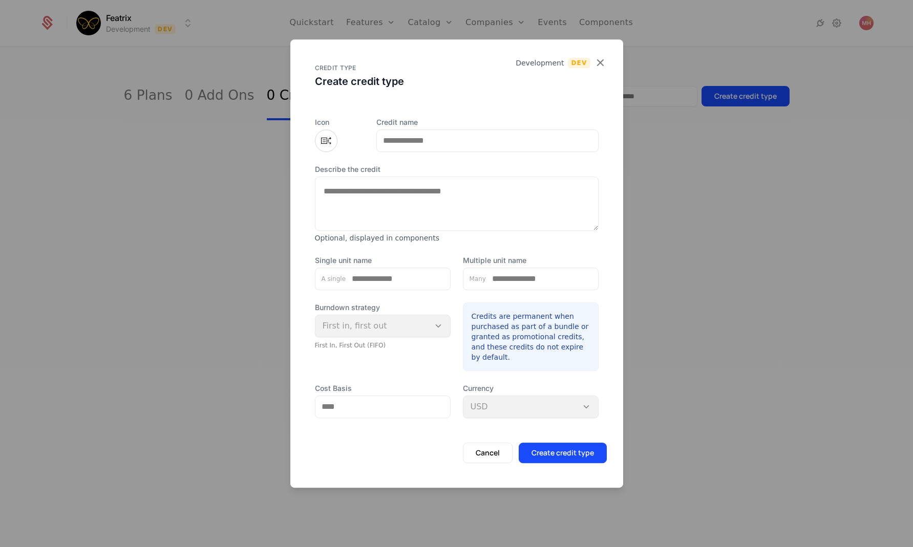
click at [486, 169] on label "Describe the credit" at bounding box center [457, 169] width 284 height 10
click at [486, 177] on textarea "Describe the credit" at bounding box center [457, 204] width 284 height 54
click at [514, 137] on input "Credit name" at bounding box center [487, 141] width 221 height 22
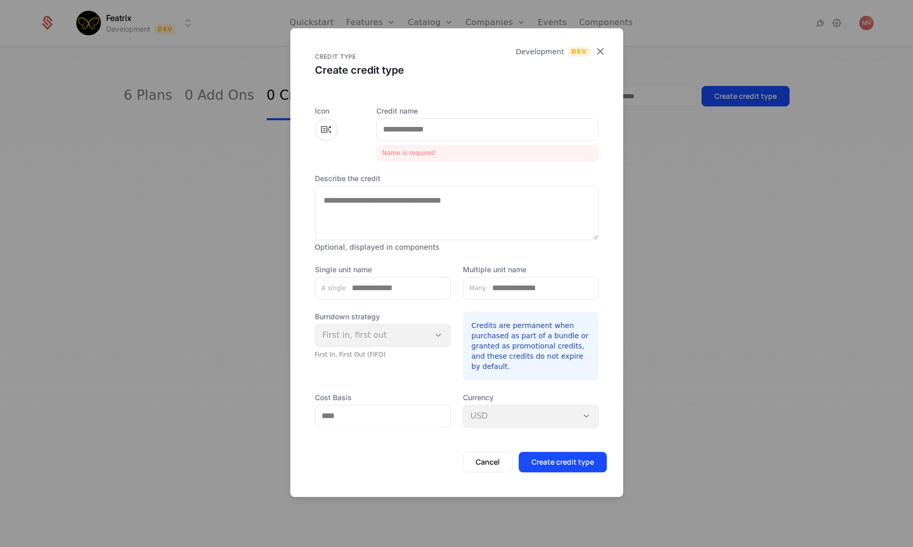
click at [606, 53] on div "CREDIT TYPE Create credit type" at bounding box center [456, 61] width 333 height 66
click at [602, 56] on icon "button" at bounding box center [599, 51] width 13 height 13
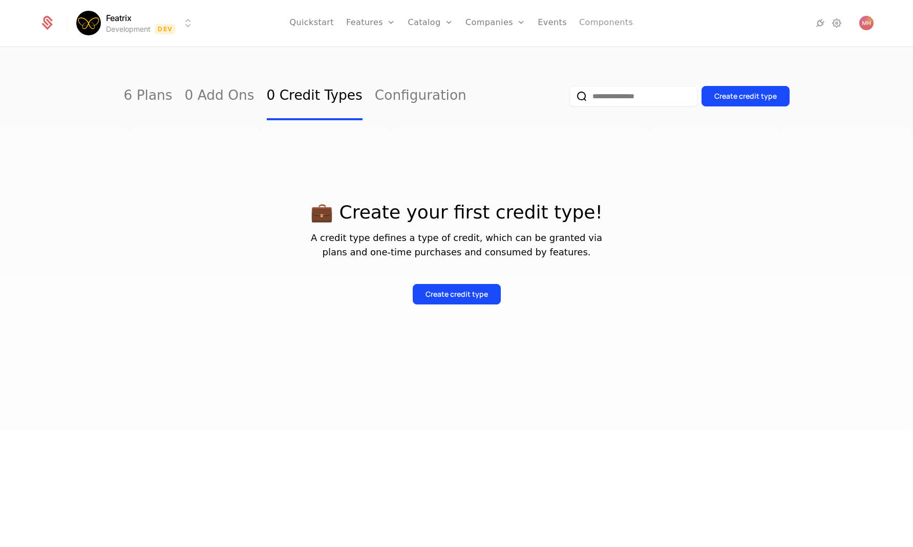
click at [601, 25] on link "Components" at bounding box center [606, 23] width 54 height 46
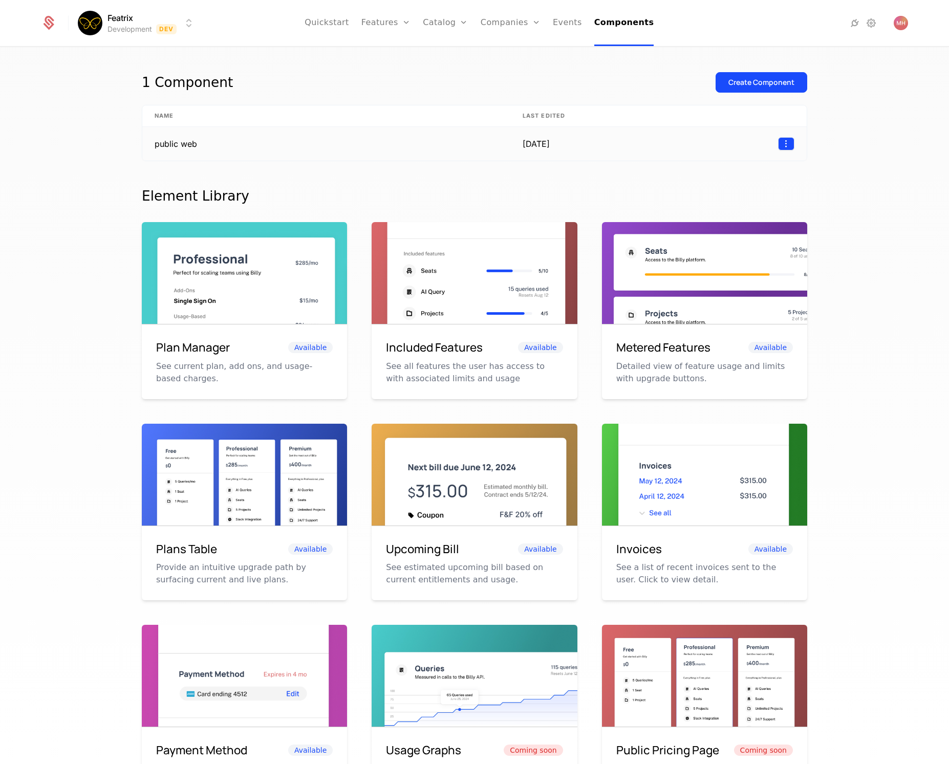
click at [791, 144] on html "Featrix Development Dev Quickstart Features Features Flags Catalog Plans Add On…" at bounding box center [474, 382] width 949 height 764
click at [603, 145] on html "Featrix Development Dev Quickstart Features Features Flags Catalog Plans Add On…" at bounding box center [474, 382] width 949 height 764
click at [238, 133] on td "public web" at bounding box center [326, 144] width 368 height 34
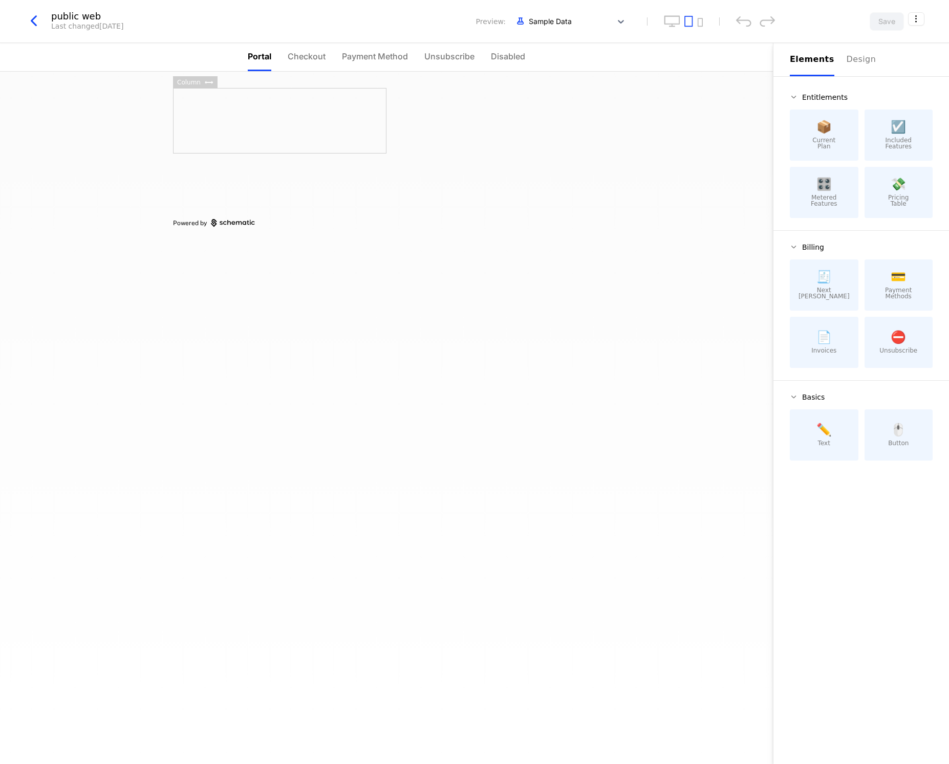
click at [29, 19] on icon "button" at bounding box center [34, 21] width 18 height 18
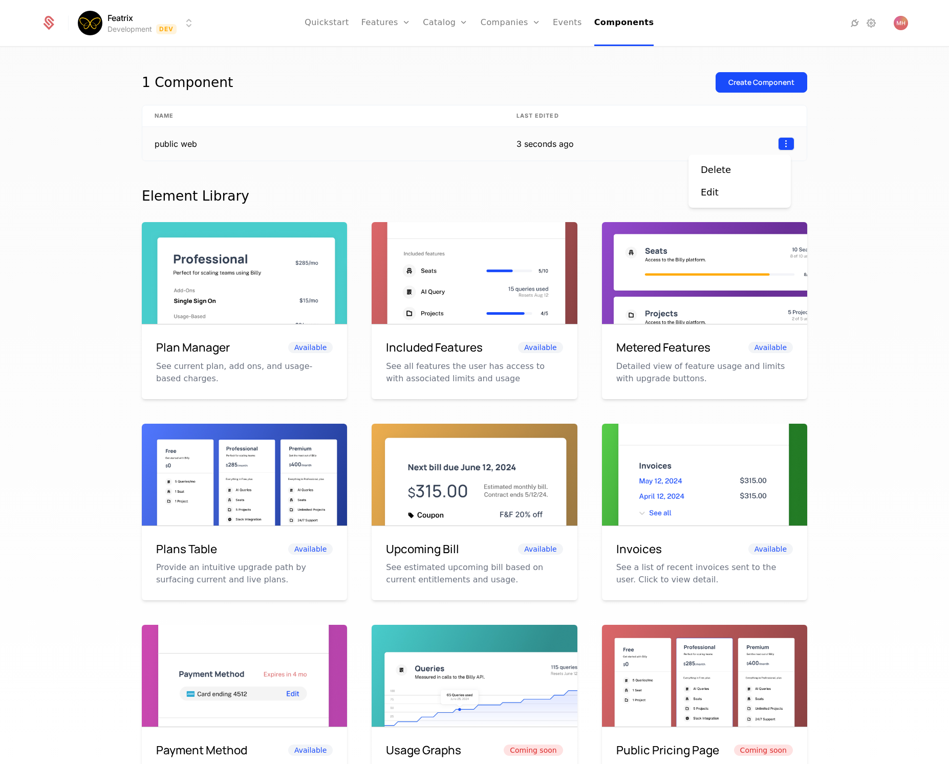
click at [784, 146] on html "Featrix Development Dev Quickstart Features Features Flags Catalog Plans Add On…" at bounding box center [474, 382] width 949 height 764
click at [733, 171] on div "Delete" at bounding box center [720, 170] width 38 height 14
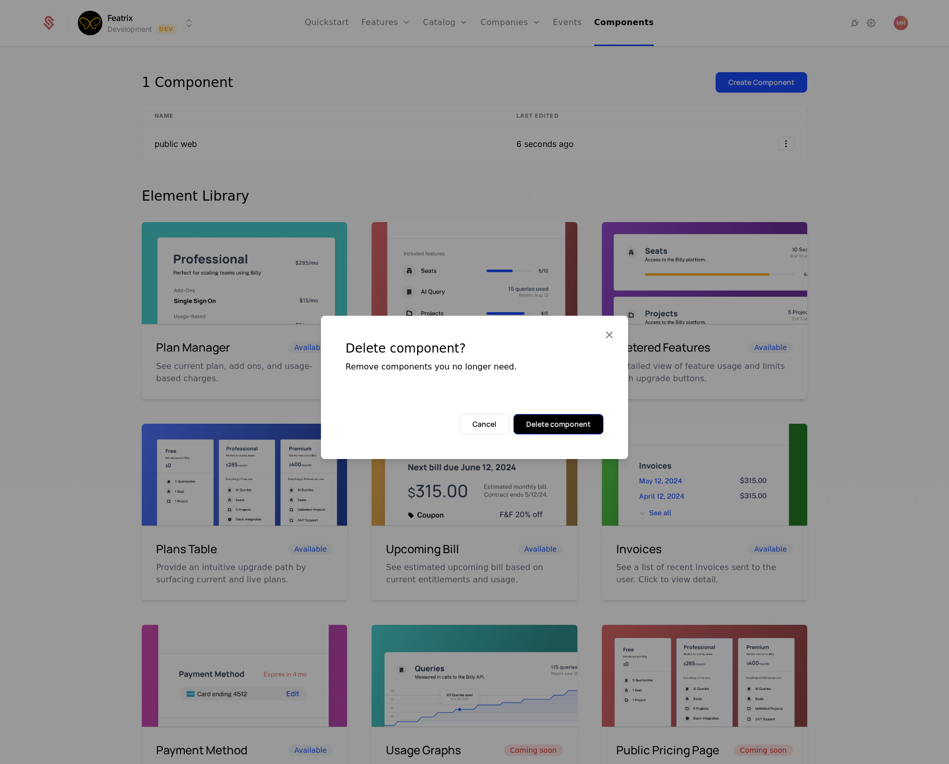
click at [582, 423] on button "Delete component" at bounding box center [559, 424] width 90 height 20
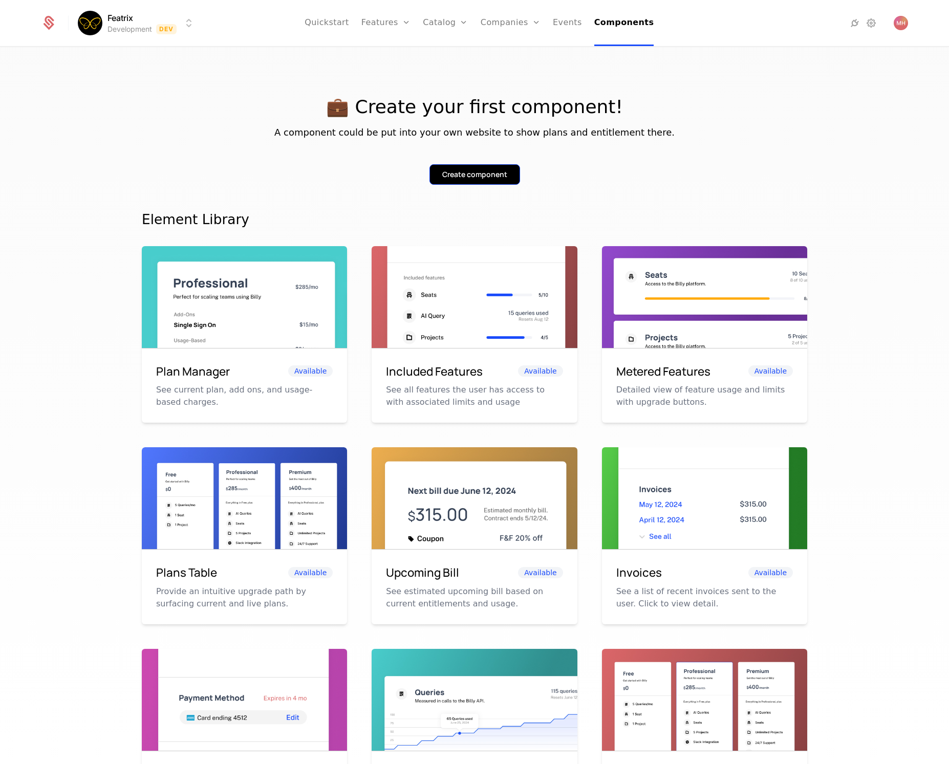
click at [469, 168] on button "Create component" at bounding box center [475, 174] width 91 height 20
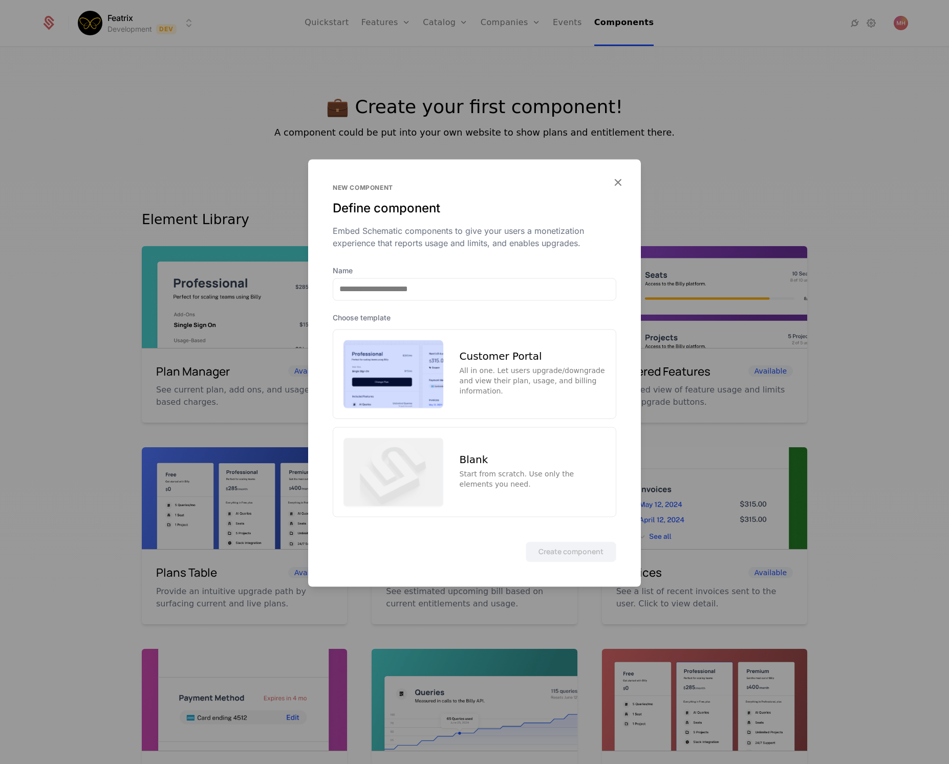
click at [492, 397] on div "Customer Portal All in one. Let users upgrade/downgrade and view their plan, us…" at bounding box center [475, 374] width 284 height 90
click at [567, 547] on button "Create component" at bounding box center [571, 552] width 91 height 20
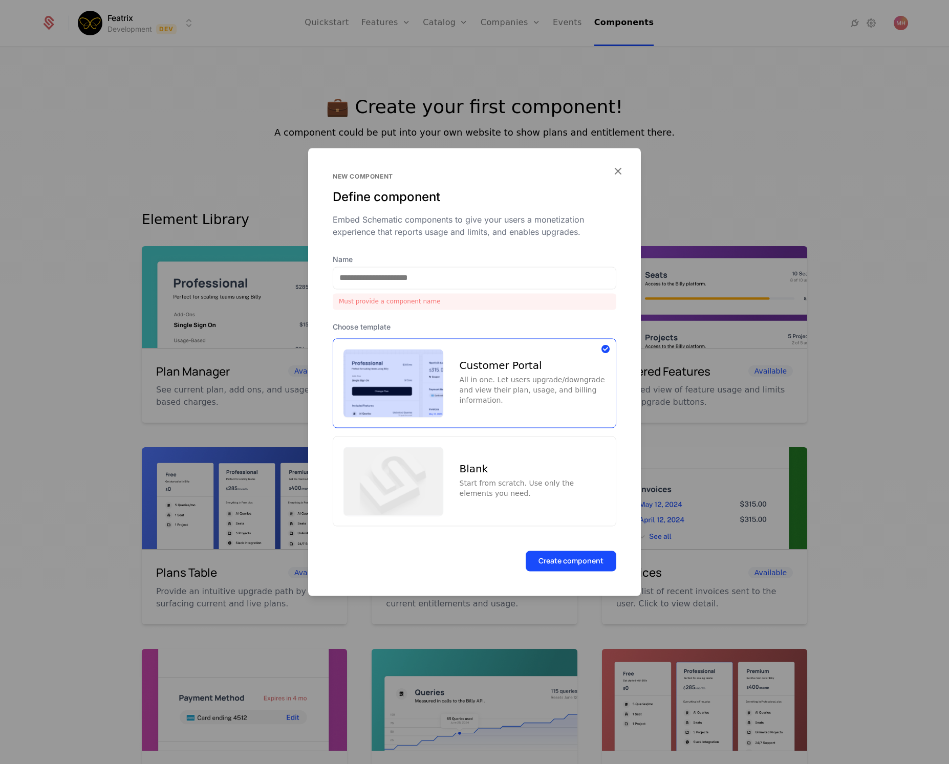
click at [489, 263] on label "Name" at bounding box center [475, 259] width 284 height 10
click at [489, 267] on input "Name" at bounding box center [474, 278] width 283 height 22
click at [487, 268] on input "Name" at bounding box center [474, 278] width 283 height 22
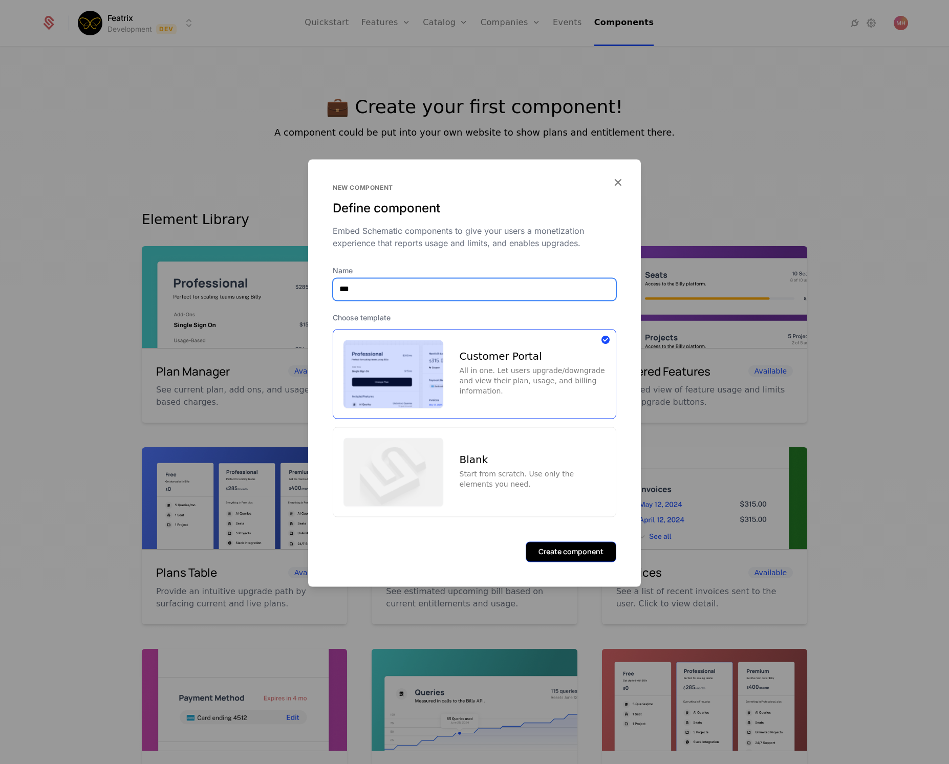
type input "***"
click at [563, 545] on button "Create component" at bounding box center [571, 552] width 91 height 20
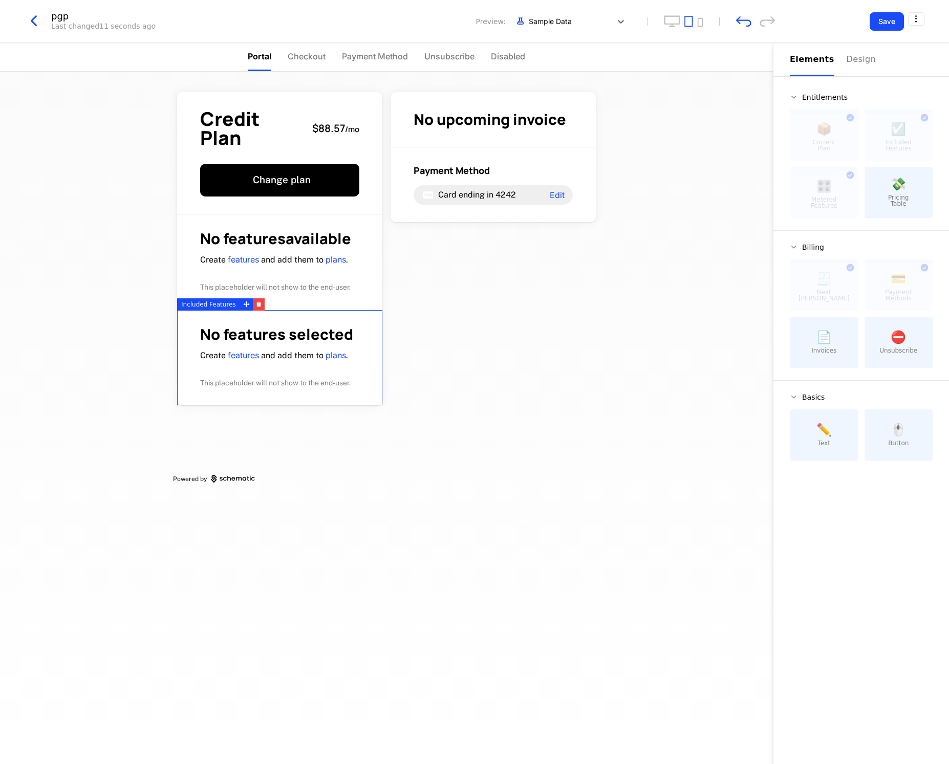
click at [264, 316] on div "No features selected Create features and add them to plans . This placeholder w…" at bounding box center [279, 357] width 205 height 95
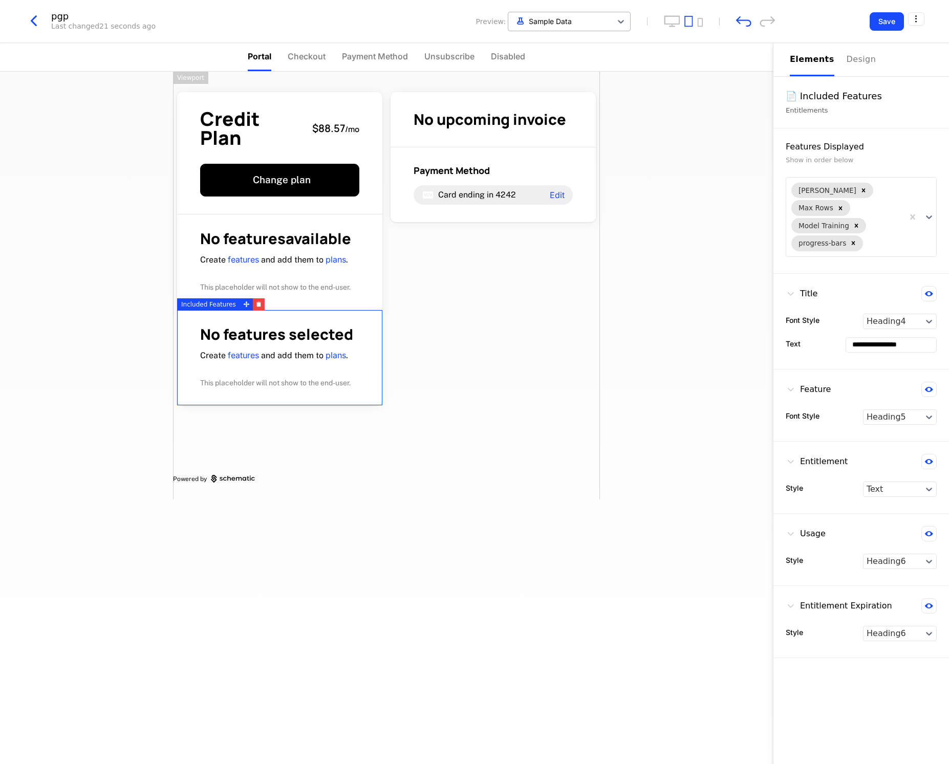
click at [557, 22] on div at bounding box center [560, 21] width 93 height 13
click at [696, 259] on div "Credit Plan $88.57 / mo Change plan No features available Create features and a…" at bounding box center [386, 418] width 773 height 693
